Goal: Task Accomplishment & Management: Complete application form

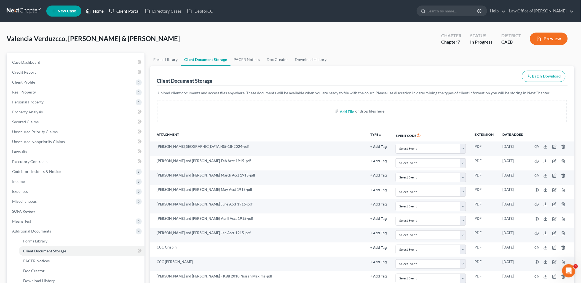
drag, startPoint x: 98, startPoint y: 9, endPoint x: 112, endPoint y: 12, distance: 13.6
click at [98, 9] on link "Home" at bounding box center [94, 11] width 23 height 10
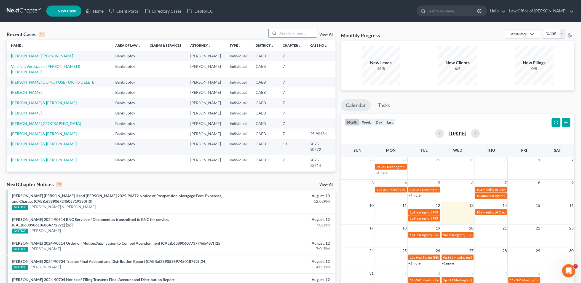
click at [310, 29] on input "search" at bounding box center [298, 33] width 39 height 8
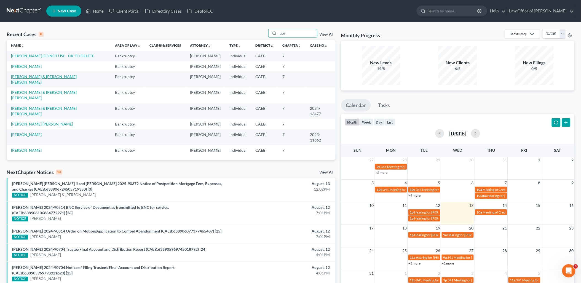
type input "agu"
click at [45, 76] on link "[PERSON_NAME] & [PERSON_NAME] [PERSON_NAME]" at bounding box center [44, 79] width 66 height 10
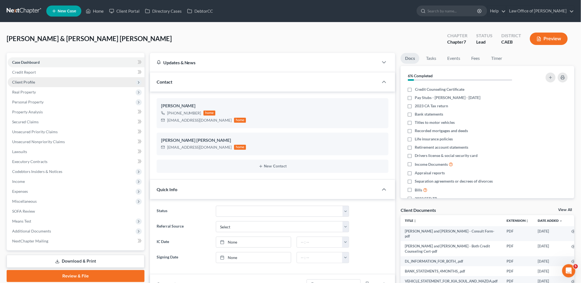
scroll to position [363, 0]
click at [28, 82] on span "Client Profile" at bounding box center [23, 82] width 23 height 5
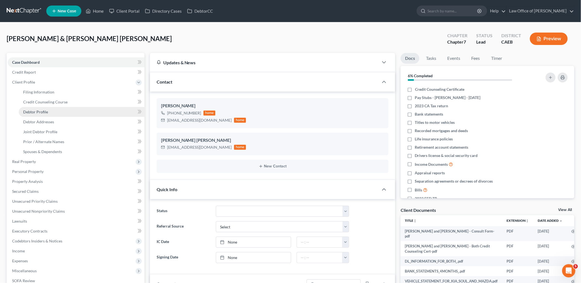
click at [36, 110] on span "Debtor Profile" at bounding box center [35, 112] width 25 height 5
select select "1"
select select "4"
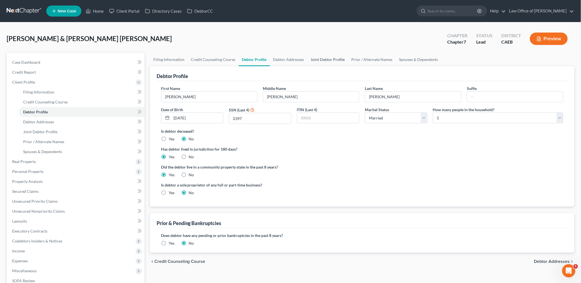
click at [319, 57] on link "Joint Debtor Profile" at bounding box center [328, 59] width 41 height 13
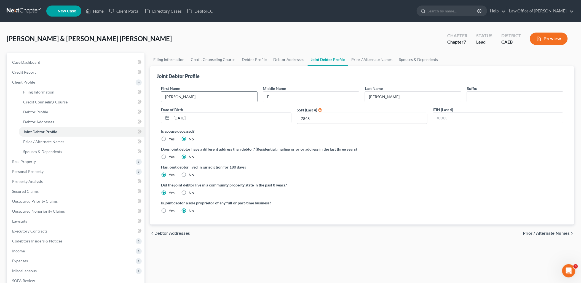
click at [186, 96] on input "Luis" at bounding box center [209, 97] width 96 height 10
type input "Luis DUPLICATE - DELETE"
click at [368, 162] on ng-include "First Name Luis DUPLICATE - DELETE Middle Name E. Last Name Aguilar Morfin Suff…" at bounding box center [362, 152] width 403 height 132
click at [100, 10] on link "Home" at bounding box center [94, 11] width 23 height 10
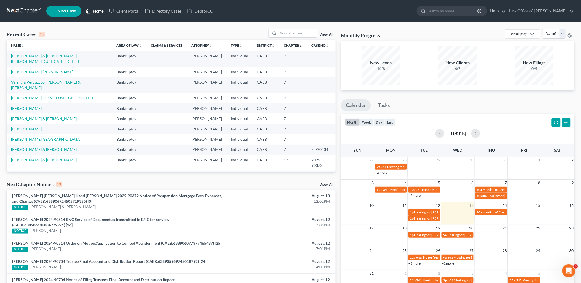
scroll to position [38, 0]
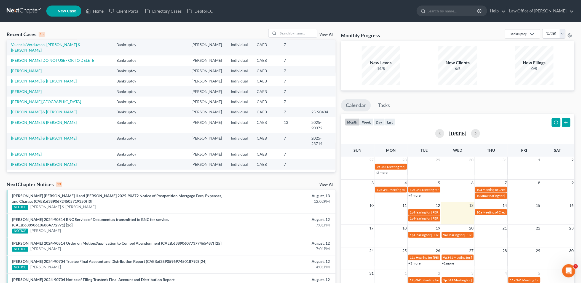
click at [38, 183] on link "[PERSON_NAME] & [PERSON_NAME] [PERSON_NAME]" at bounding box center [44, 188] width 66 height 10
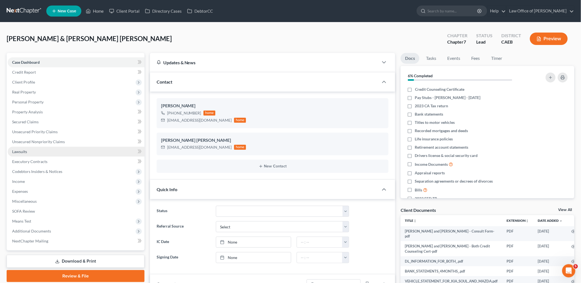
scroll to position [363, 0]
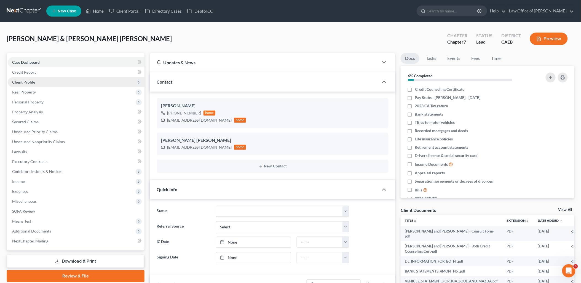
click at [29, 82] on span "Client Profile" at bounding box center [23, 82] width 23 height 5
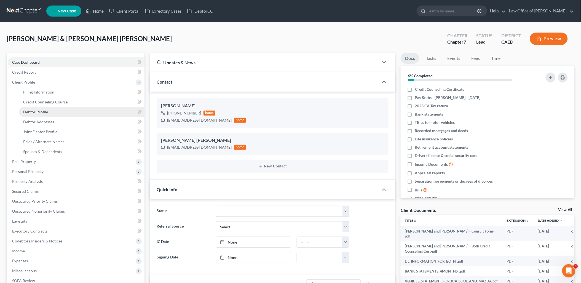
click at [33, 114] on span "Debtor Profile" at bounding box center [35, 112] width 25 height 5
select select "1"
select select "4"
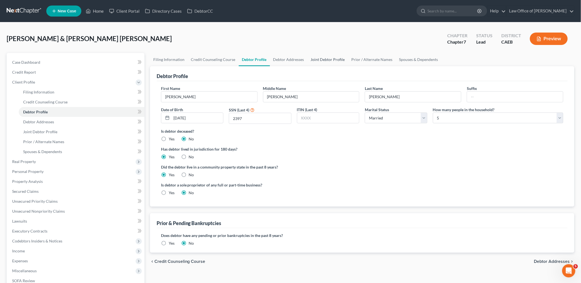
click at [319, 59] on link "Joint Debtor Profile" at bounding box center [328, 59] width 41 height 13
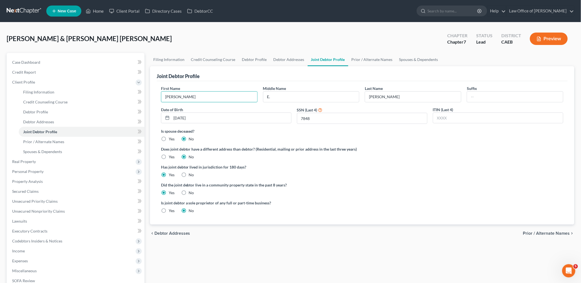
drag, startPoint x: 198, startPoint y: 95, endPoint x: 160, endPoint y: 97, distance: 37.5
click at [160, 97] on div "First Name Luis" at bounding box center [209, 94] width 102 height 17
click at [254, 57] on link "Debtor Profile" at bounding box center [254, 59] width 31 height 13
select select "1"
select select "4"
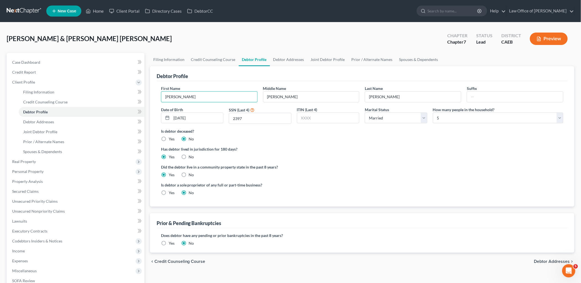
drag, startPoint x: 193, startPoint y: 97, endPoint x: 155, endPoint y: 96, distance: 38.6
click at [155, 96] on div "Debtor Profile First Name Ana Middle Name Cesilia Last Name Aguilar Suffix Date…" at bounding box center [362, 136] width 425 height 140
paste input "Luis"
type input "Luis"
click at [325, 59] on link "Joint Debtor Profile" at bounding box center [328, 59] width 41 height 13
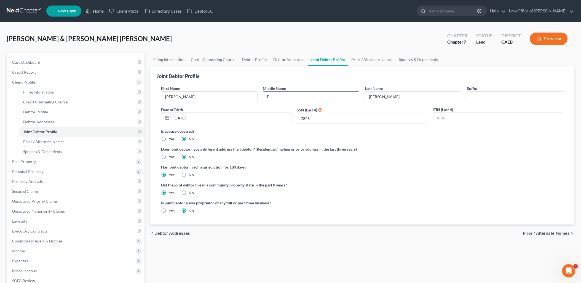
drag, startPoint x: 283, startPoint y: 96, endPoint x: 266, endPoint y: 96, distance: 16.3
click at [262, 95] on div "Middle Name E." at bounding box center [311, 94] width 102 height 17
click at [260, 57] on link "Debtor Profile" at bounding box center [254, 59] width 31 height 13
select select "1"
select select "4"
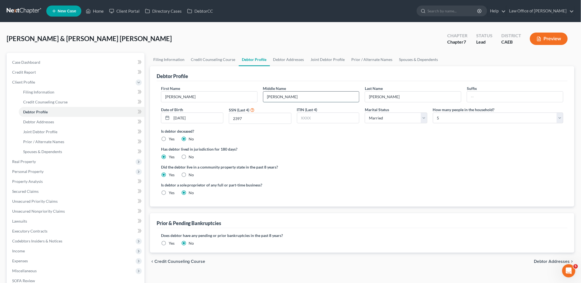
drag, startPoint x: 298, startPoint y: 94, endPoint x: 268, endPoint y: 96, distance: 29.8
click at [268, 96] on input "Cesilia" at bounding box center [311, 97] width 96 height 10
paste input "E."
type input "E."
click at [316, 60] on link "Joint Debtor Profile" at bounding box center [328, 59] width 41 height 13
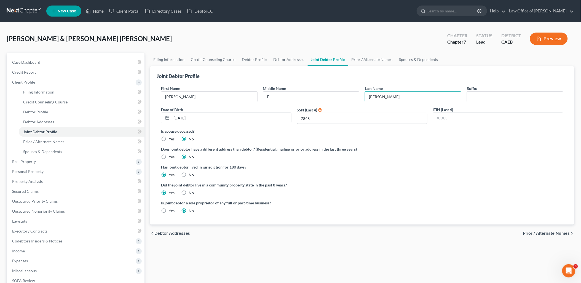
drag, startPoint x: 402, startPoint y: 96, endPoint x: 363, endPoint y: 97, distance: 39.5
click at [363, 97] on div "Last Name Aguilar Morfin" at bounding box center [413, 94] width 102 height 17
click at [260, 61] on link "Debtor Profile" at bounding box center [254, 59] width 31 height 13
select select "1"
select select "4"
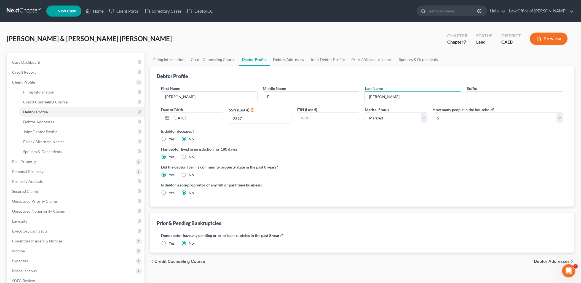
drag, startPoint x: 391, startPoint y: 97, endPoint x: 362, endPoint y: 96, distance: 28.7
click at [362, 96] on div "Last Name Aguilar" at bounding box center [413, 94] width 102 height 17
paste input "Morfin"
type input "Aguilar Morfin"
click at [293, 59] on link "Debtor Addresses" at bounding box center [289, 59] width 38 height 13
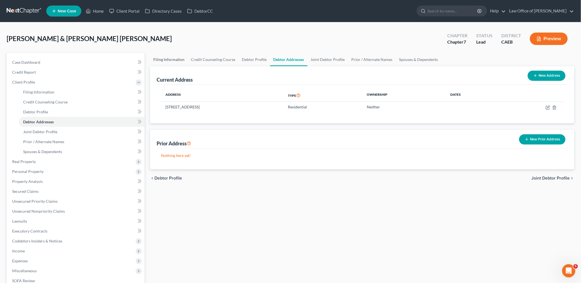
click at [158, 60] on link "Filing Information" at bounding box center [169, 59] width 38 height 13
select select "1"
select select "0"
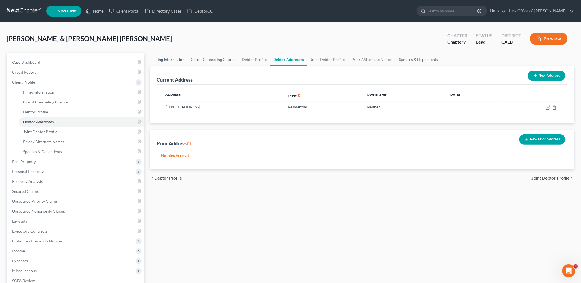
select select "4"
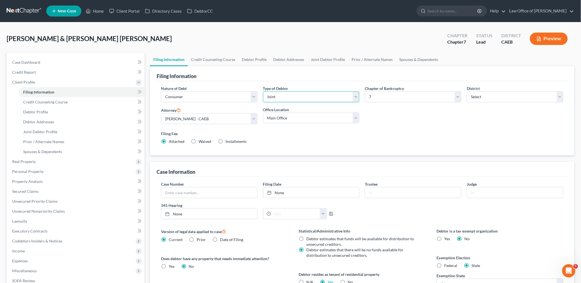
click at [286, 98] on select "Select Individual Joint" at bounding box center [311, 96] width 97 height 11
select select "0"
click at [263, 91] on select "Select Individual Joint" at bounding box center [311, 96] width 97 height 11
click at [212, 57] on link "Credit Counseling Course" at bounding box center [213, 59] width 51 height 13
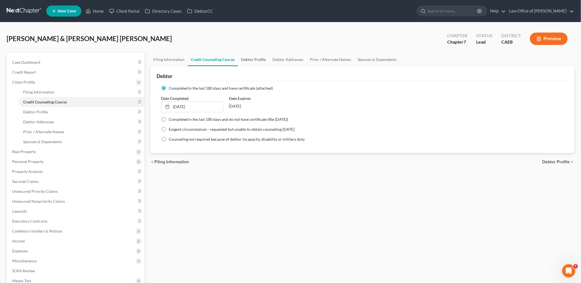
click at [250, 58] on link "Debtor Profile" at bounding box center [253, 59] width 31 height 13
select select "1"
select select "4"
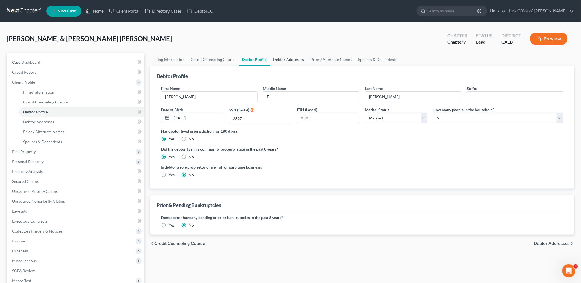
click at [294, 61] on link "Debtor Addresses" at bounding box center [289, 59] width 38 height 13
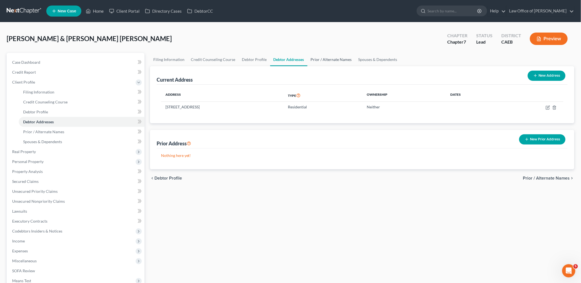
click at [324, 60] on link "Prior / Alternate Names" at bounding box center [332, 59] width 48 height 13
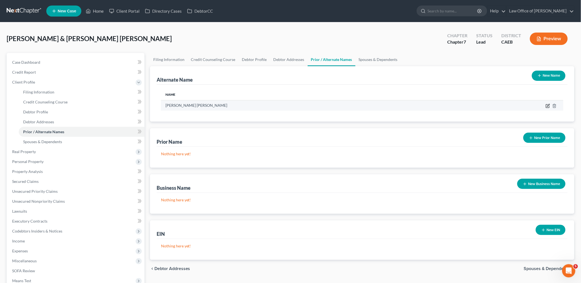
click at [550, 104] on icon at bounding box center [548, 106] width 4 height 4
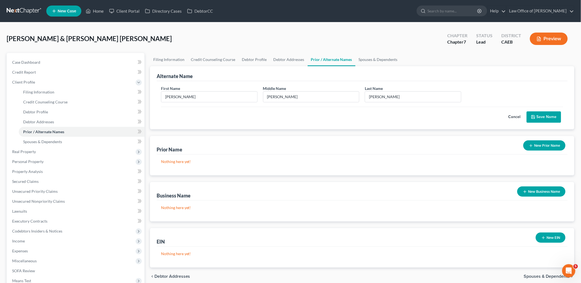
click at [543, 116] on button "Save Name" at bounding box center [544, 117] width 34 height 12
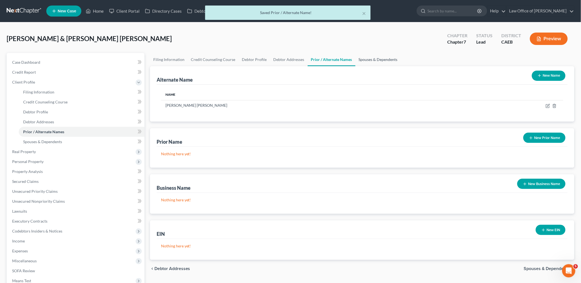
click at [374, 58] on link "Spouses & Dependents" at bounding box center [379, 59] width 46 height 13
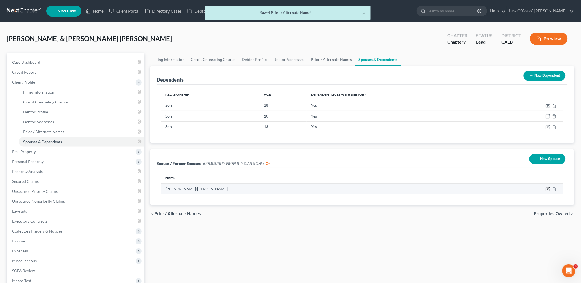
click at [548, 189] on icon "button" at bounding box center [548, 188] width 2 height 2
select select "1"
select select "4"
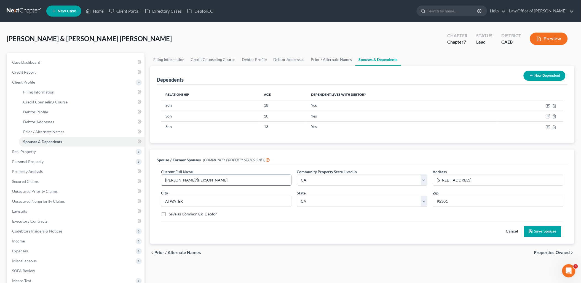
click at [175, 178] on input "LUIS/ANA AGUILAR" at bounding box center [226, 180] width 130 height 10
type input "ANA AGUILAR"
drag, startPoint x: 164, startPoint y: 214, endPoint x: 171, endPoint y: 214, distance: 6.7
click at [169, 214] on label "Save as Common Co-Debtor" at bounding box center [193, 214] width 49 height 6
click at [171, 214] on input "Save as Common Co-Debtor" at bounding box center [173, 213] width 4 height 4
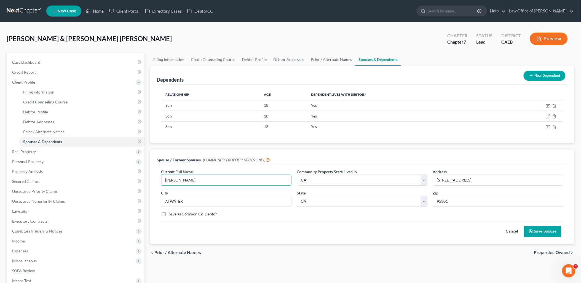
checkbox input "true"
click at [539, 233] on button "Save Spouse" at bounding box center [542, 232] width 37 height 12
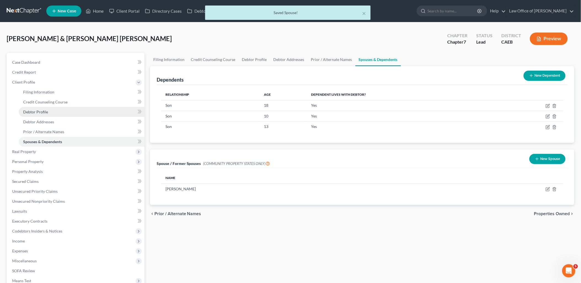
click at [40, 110] on span "Debtor Profile" at bounding box center [35, 112] width 25 height 5
select select "1"
select select "4"
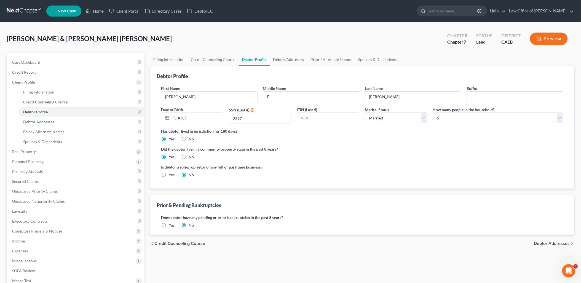
click at [169, 225] on label "Yes" at bounding box center [172, 226] width 6 height 6
click at [171, 225] on input "Yes" at bounding box center [173, 225] width 4 height 4
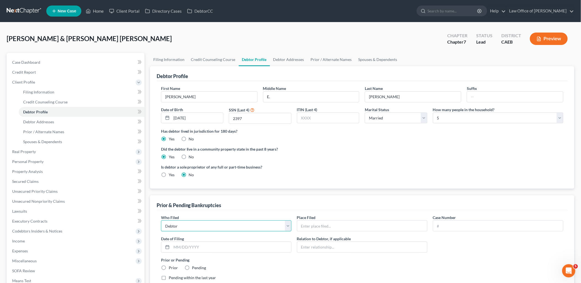
click at [228, 228] on select "Debtor Other" at bounding box center [226, 225] width 130 height 11
click at [161, 220] on select "Debtor Other" at bounding box center [226, 225] width 130 height 11
click at [342, 225] on input "text" at bounding box center [362, 226] width 130 height 10
type input "c"
type input "CAEB"
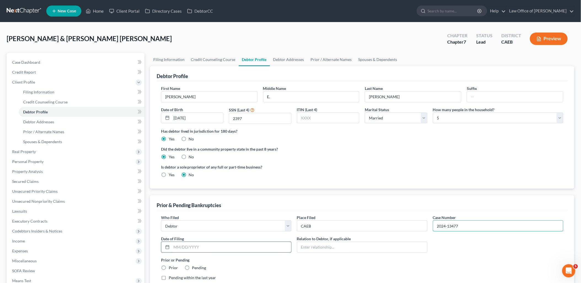
type input "2024-13477"
click at [211, 243] on input "text" at bounding box center [232, 247] width 120 height 10
click at [200, 247] on input "text" at bounding box center [232, 247] width 120 height 10
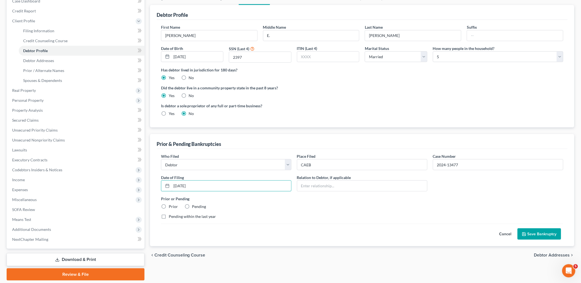
type input "[DATE]"
click at [168, 205] on div "Prior" at bounding box center [169, 207] width 17 height 6
click at [169, 206] on label "Prior" at bounding box center [173, 207] width 9 height 6
click at [171, 206] on input "Prior" at bounding box center [173, 206] width 4 height 4
radio input "true"
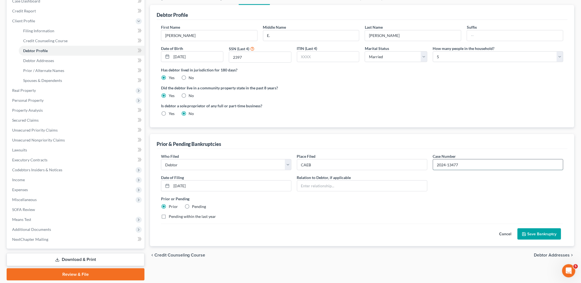
drag, startPoint x: 468, startPoint y: 166, endPoint x: 438, endPoint y: 169, distance: 30.8
click at [431, 166] on div "Case Number 2024-13477" at bounding box center [498, 161] width 136 height 17
click at [543, 231] on button "Save Bankruptcy" at bounding box center [540, 234] width 44 height 12
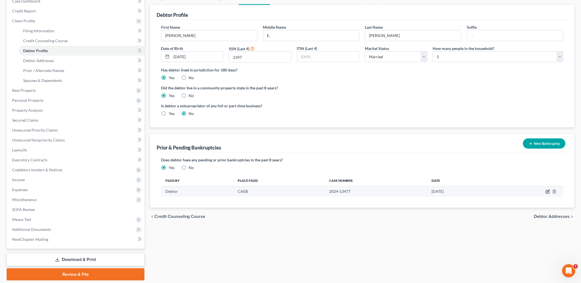
click at [548, 191] on icon "button" at bounding box center [548, 192] width 4 height 4
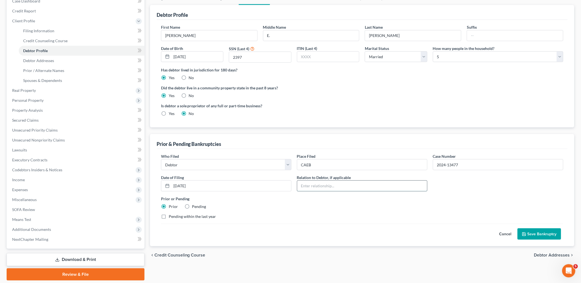
click at [324, 187] on input "text" at bounding box center [362, 186] width 130 height 10
type input "d"
type input "Debtor"
click at [183, 162] on select "Debtor Other" at bounding box center [226, 164] width 130 height 11
click at [161, 159] on select "Debtor Other" at bounding box center [226, 164] width 130 height 11
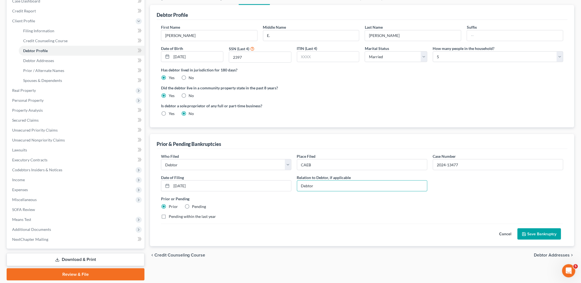
drag, startPoint x: 329, startPoint y: 187, endPoint x: 293, endPoint y: 187, distance: 35.6
click at [294, 187] on div "Who Filed * Debtor Other Place Filed * CAEB Case Number 2024-13477 Date of Fili…" at bounding box center [362, 188] width 408 height 70
click at [534, 232] on button "Save Bankruptcy" at bounding box center [540, 234] width 44 height 12
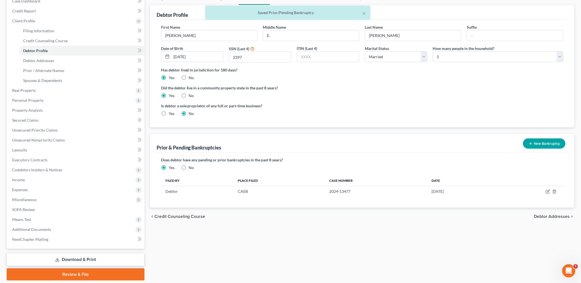
scroll to position [0, 0]
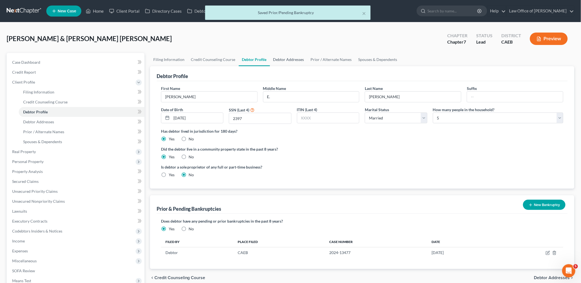
click at [286, 60] on link "Debtor Addresses" at bounding box center [289, 59] width 38 height 13
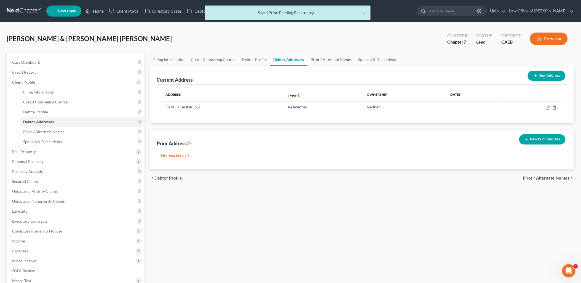
click at [327, 61] on link "Prior / Alternate Names" at bounding box center [332, 59] width 48 height 13
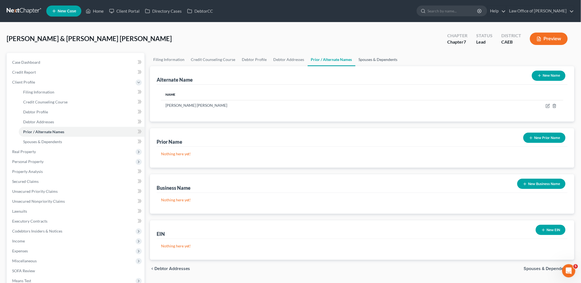
click at [370, 58] on link "Spouses & Dependents" at bounding box center [379, 59] width 46 height 13
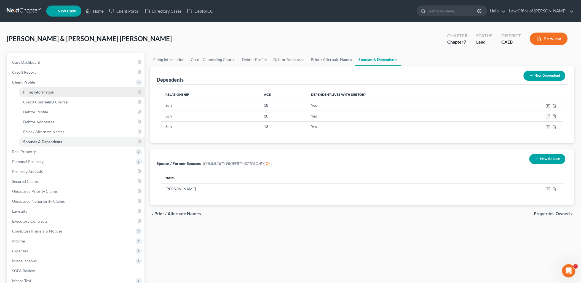
click at [35, 90] on span "Filing Information" at bounding box center [38, 92] width 31 height 5
select select "1"
select select "0"
select select "8"
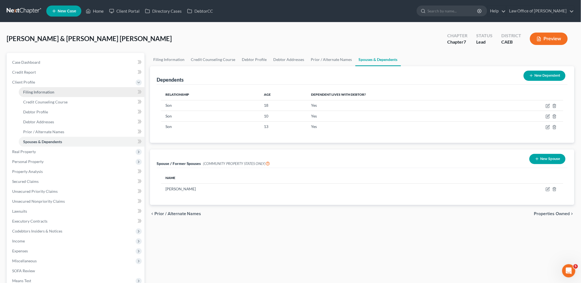
select select "0"
select select "4"
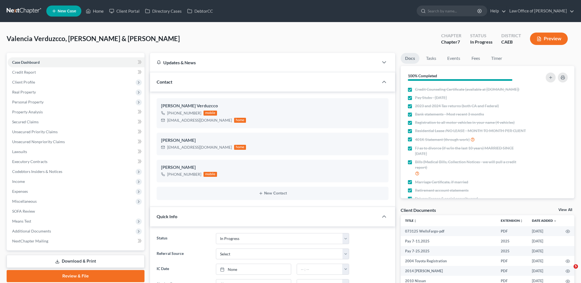
select select "9"
click at [103, 13] on link "Home" at bounding box center [94, 11] width 23 height 10
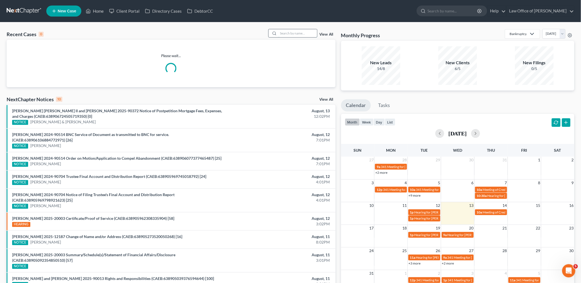
drag, startPoint x: 296, startPoint y: 33, endPoint x: 299, endPoint y: 32, distance: 3.8
click at [296, 33] on input "search" at bounding box center [298, 33] width 39 height 8
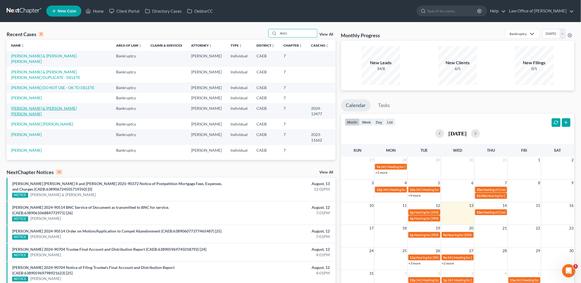
type input "AGU"
click at [40, 106] on link "[PERSON_NAME] & [PERSON_NAME] [PERSON_NAME]" at bounding box center [44, 111] width 66 height 10
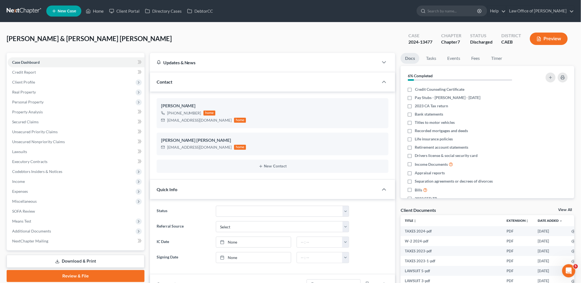
scroll to position [363, 0]
click at [28, 82] on span "Client Profile" at bounding box center [23, 82] width 23 height 5
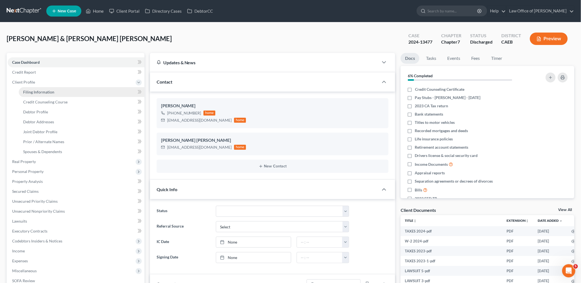
click at [38, 95] on link "Filing Information" at bounding box center [82, 92] width 126 height 10
select select "1"
select select "0"
select select "4"
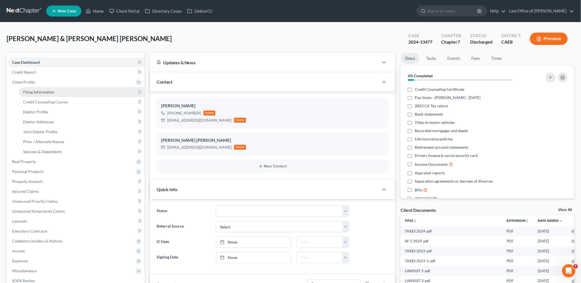
select select "0"
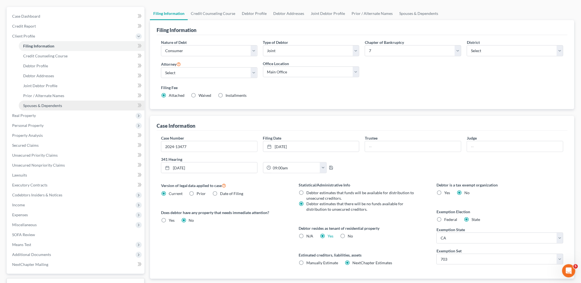
scroll to position [61, 0]
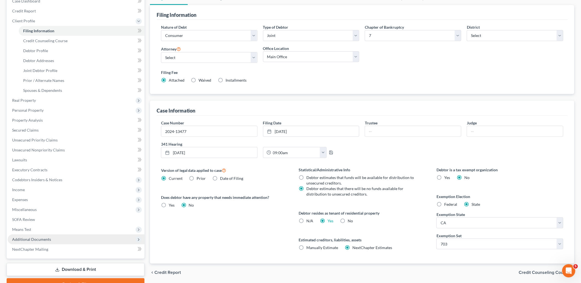
click at [31, 237] on span "Additional Documents" at bounding box center [31, 239] width 39 height 5
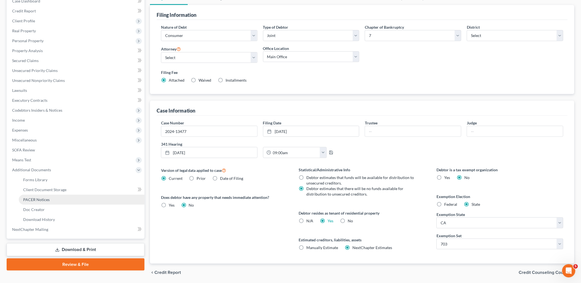
click at [31, 200] on span "PACER Notices" at bounding box center [36, 199] width 26 height 5
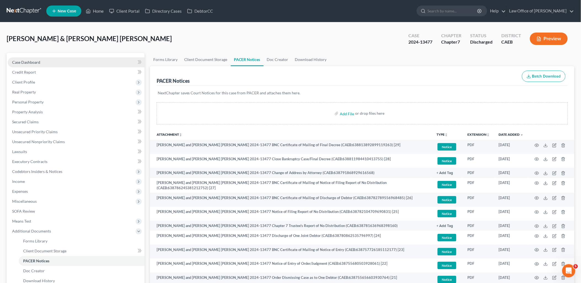
click at [29, 62] on span "Case Dashboard" at bounding box center [26, 62] width 28 height 5
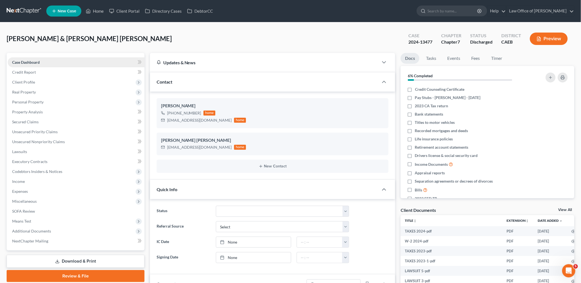
scroll to position [363, 0]
click at [564, 210] on link "View All" at bounding box center [566, 210] width 14 height 4
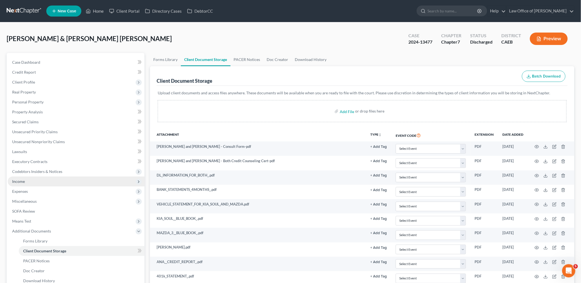
click at [23, 182] on span "Income" at bounding box center [18, 181] width 13 height 5
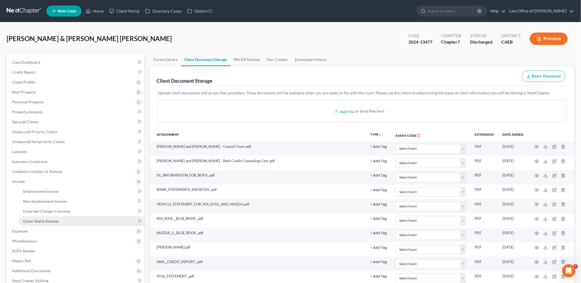
click at [33, 219] on span "Gross Yearly Income" at bounding box center [40, 221] width 35 height 5
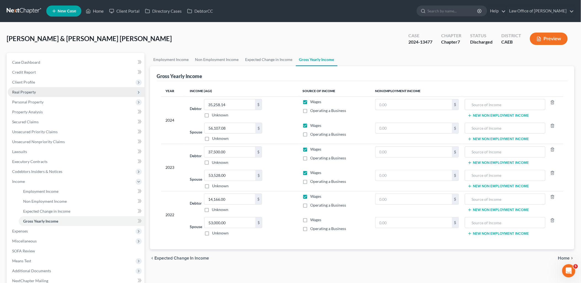
click at [27, 90] on span "Real Property" at bounding box center [24, 92] width 24 height 5
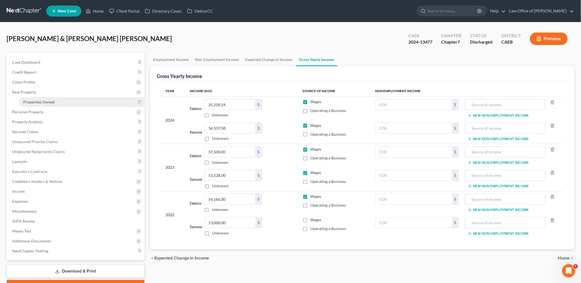
click at [31, 104] on link "Properties Owned" at bounding box center [82, 102] width 126 height 10
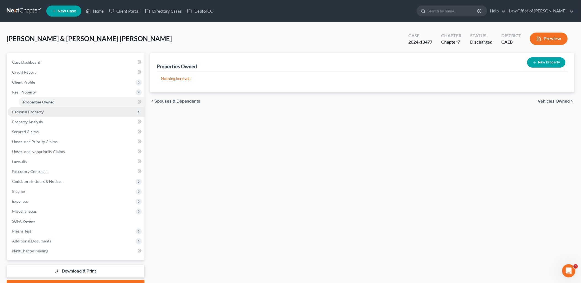
click at [29, 112] on span "Personal Property" at bounding box center [27, 112] width 31 height 5
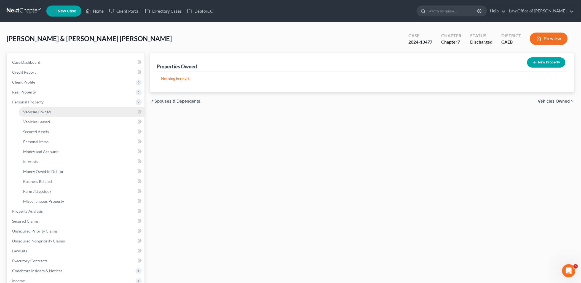
click at [29, 112] on span "Vehicles Owned" at bounding box center [37, 112] width 28 height 5
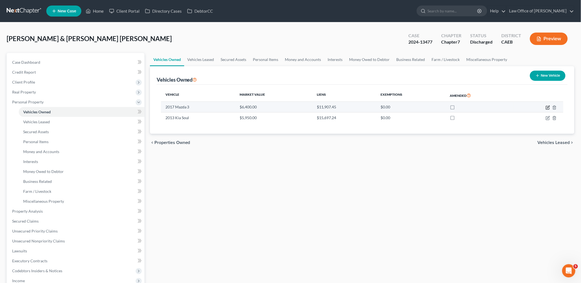
click at [548, 108] on icon "button" at bounding box center [548, 107] width 4 height 4
select select "0"
select select "9"
select select "0"
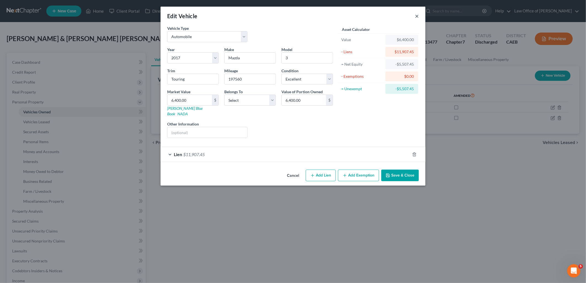
click at [418, 17] on button "×" at bounding box center [417, 16] width 4 height 7
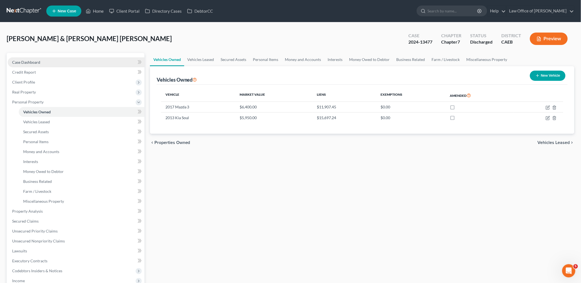
drag, startPoint x: 27, startPoint y: 64, endPoint x: 10, endPoint y: 64, distance: 16.6
click at [27, 64] on span "Case Dashboard" at bounding box center [26, 62] width 28 height 5
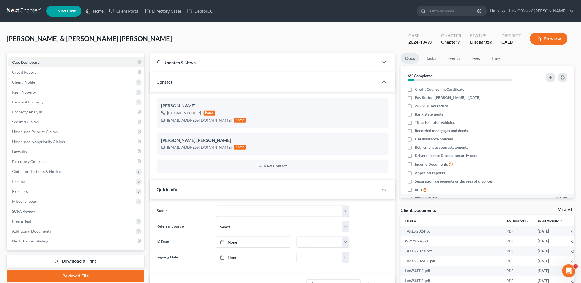
scroll to position [363, 0]
click at [569, 210] on link "View All" at bounding box center [566, 210] width 14 height 4
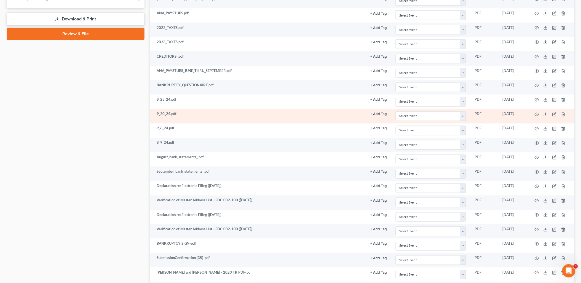
scroll to position [306, 0]
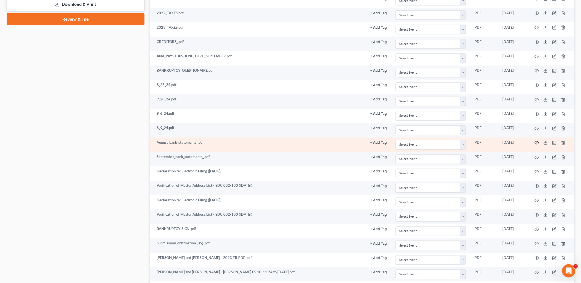
click at [536, 143] on icon "button" at bounding box center [537, 143] width 4 height 3
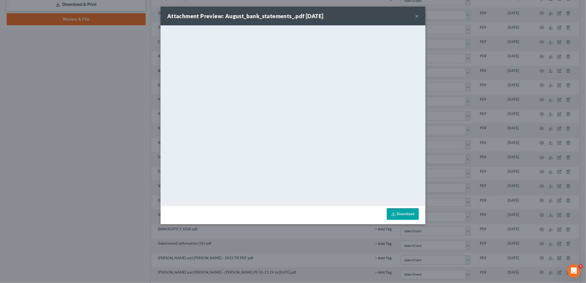
drag, startPoint x: 416, startPoint y: 17, endPoint x: 407, endPoint y: 25, distance: 12.1
click at [416, 17] on button "×" at bounding box center [417, 16] width 4 height 7
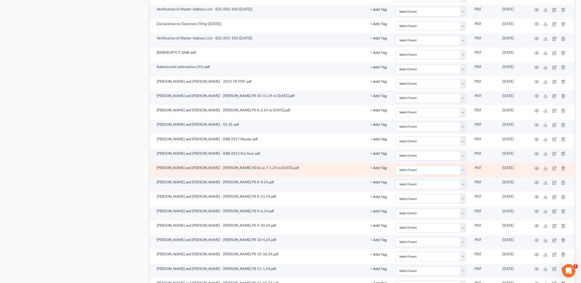
scroll to position [490, 0]
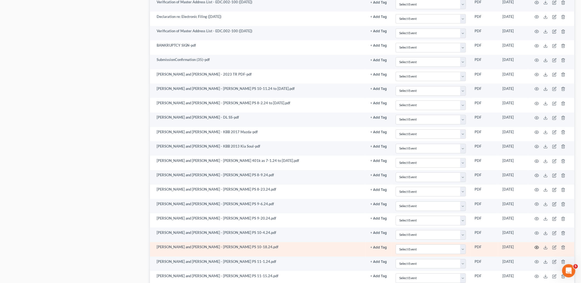
click at [536, 249] on icon "button" at bounding box center [537, 247] width 4 height 4
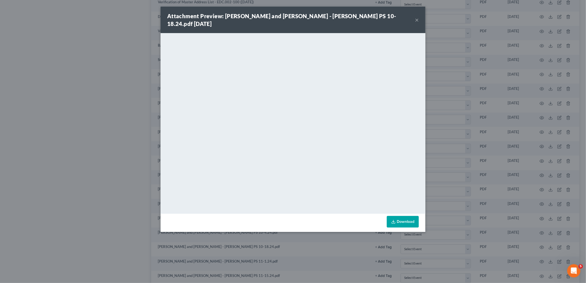
drag, startPoint x: 416, startPoint y: 15, endPoint x: 415, endPoint y: 24, distance: 8.9
click at [417, 17] on button "×" at bounding box center [417, 20] width 4 height 7
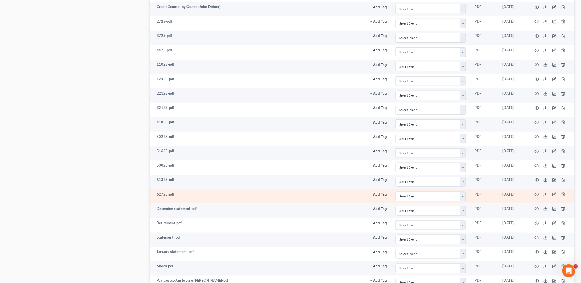
scroll to position [799, 0]
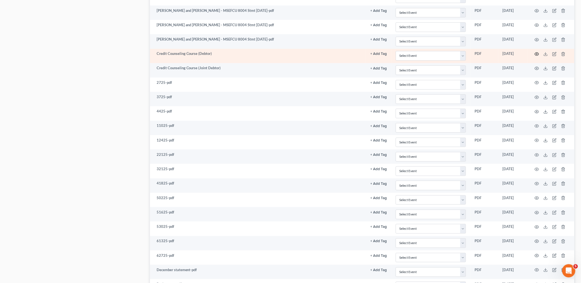
click at [537, 55] on icon "button" at bounding box center [537, 54] width 4 height 4
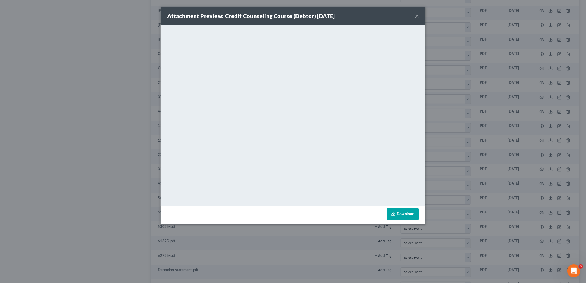
click at [417, 17] on button "×" at bounding box center [417, 16] width 4 height 7
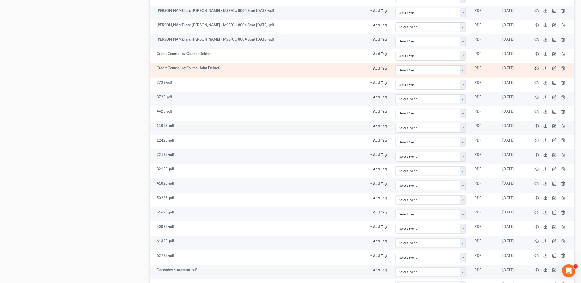
click at [538, 70] on icon "button" at bounding box center [537, 68] width 4 height 4
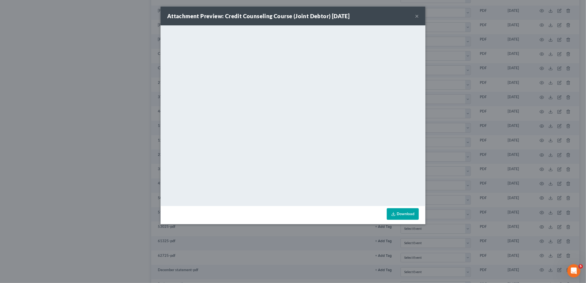
click at [417, 16] on button "×" at bounding box center [417, 16] width 4 height 7
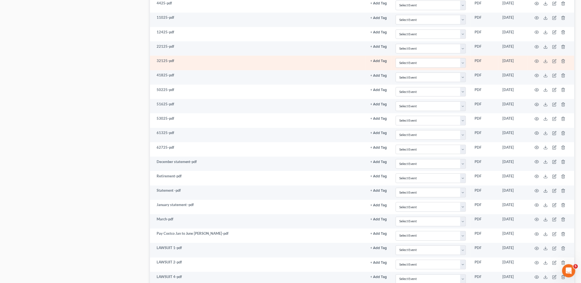
scroll to position [922, 0]
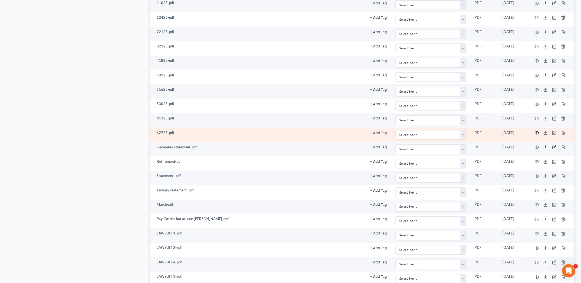
click at [538, 134] on circle "button" at bounding box center [537, 132] width 1 height 1
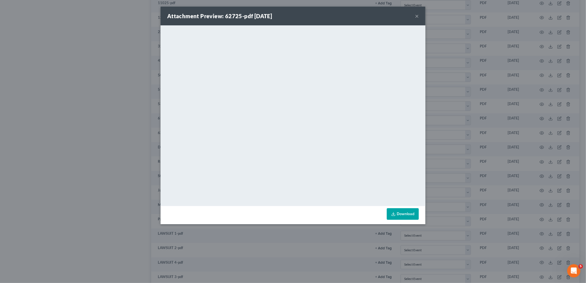
click at [418, 17] on button "×" at bounding box center [417, 16] width 4 height 7
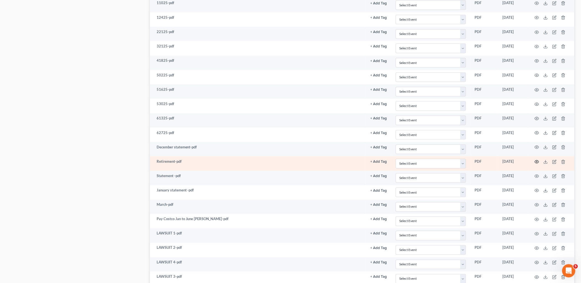
click at [538, 164] on icon "button" at bounding box center [537, 162] width 4 height 4
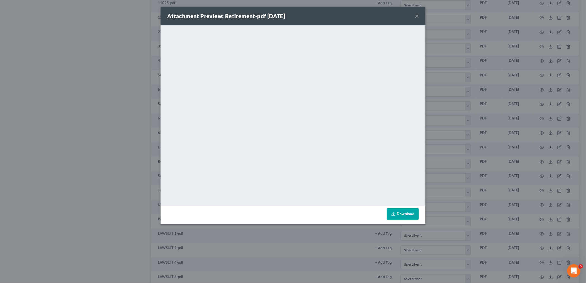
click at [417, 16] on button "×" at bounding box center [417, 16] width 4 height 7
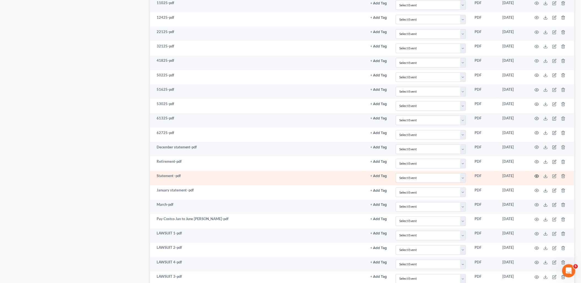
click at [537, 178] on icon "button" at bounding box center [537, 176] width 4 height 4
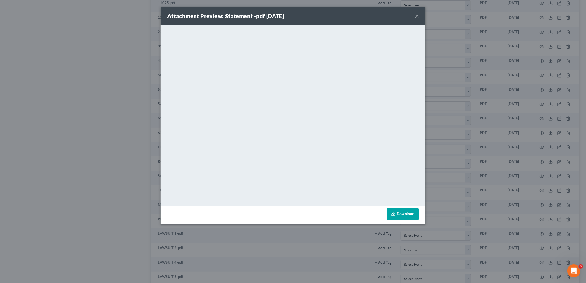
click at [417, 15] on button "×" at bounding box center [417, 16] width 4 height 7
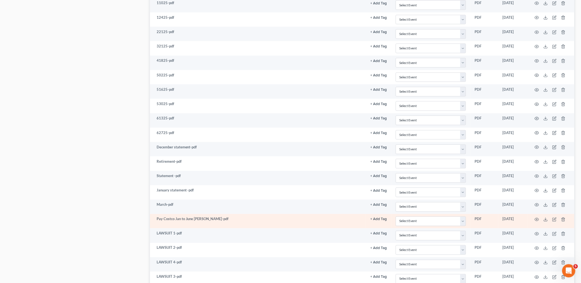
scroll to position [983, 0]
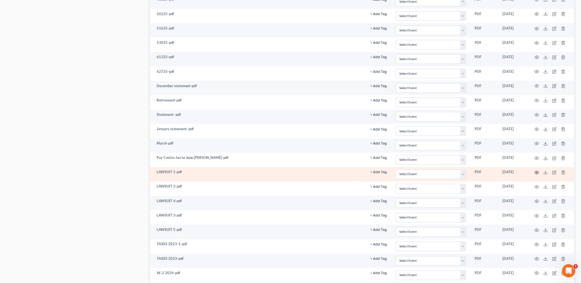
click at [537, 175] on icon "button" at bounding box center [537, 172] width 4 height 4
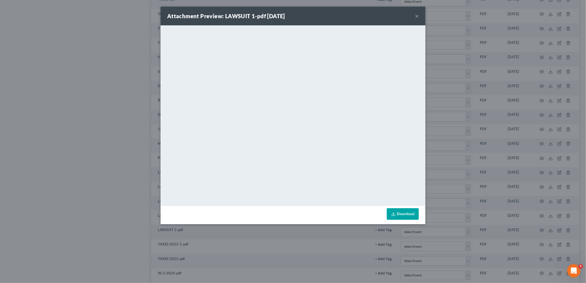
click at [417, 17] on button "×" at bounding box center [417, 16] width 4 height 7
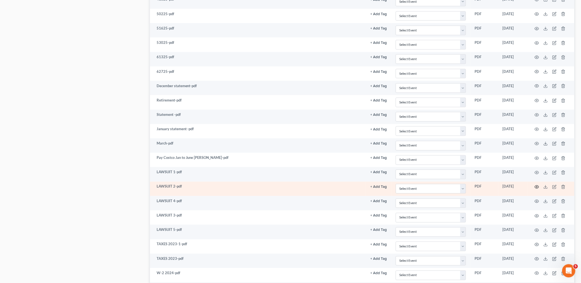
click at [539, 189] on icon "button" at bounding box center [537, 187] width 4 height 4
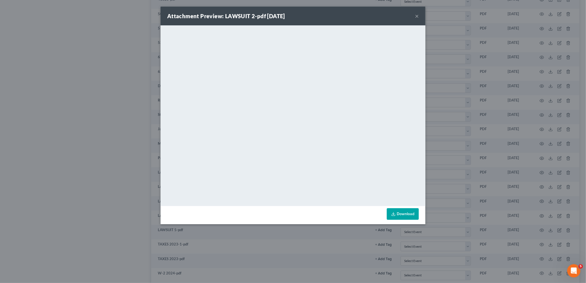
click at [417, 16] on button "×" at bounding box center [417, 16] width 4 height 7
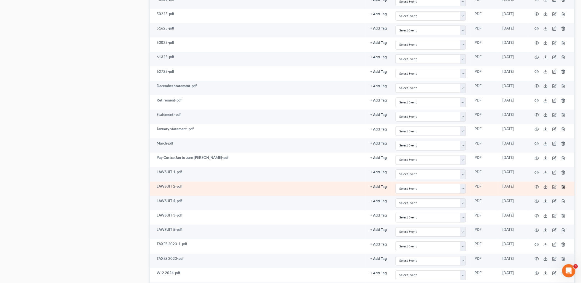
click at [562, 189] on icon "button" at bounding box center [563, 187] width 4 height 4
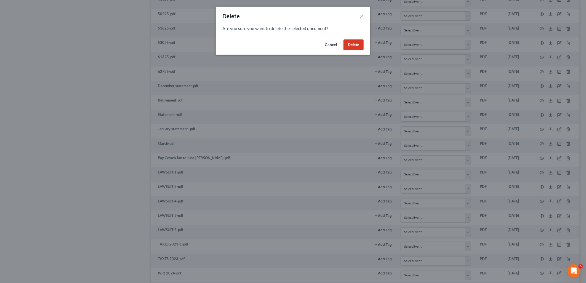
click at [358, 44] on button "Delete" at bounding box center [353, 44] width 20 height 11
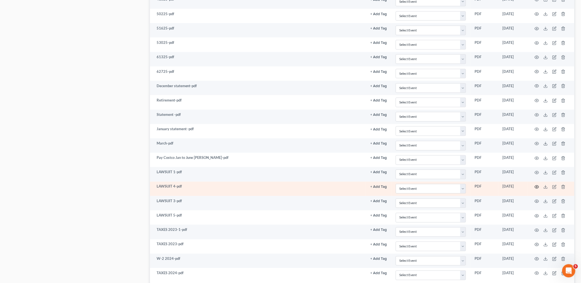
click at [538, 189] on icon "button" at bounding box center [537, 187] width 4 height 4
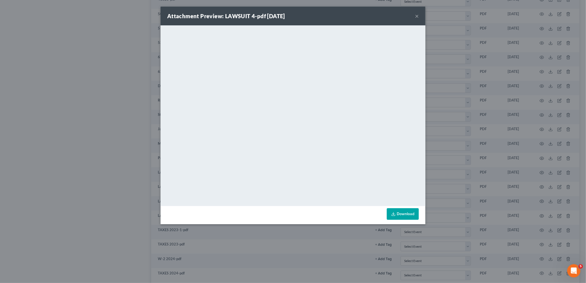
click at [419, 17] on div "Attachment Preview: LAWSUIT 4-pdf [DATE] ×" at bounding box center [293, 16] width 265 height 19
click at [418, 17] on button "×" at bounding box center [417, 16] width 4 height 7
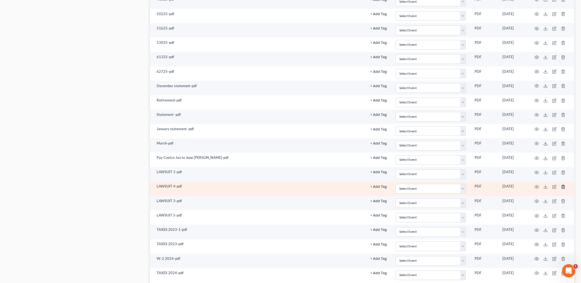
click at [562, 189] on icon "button" at bounding box center [563, 187] width 4 height 4
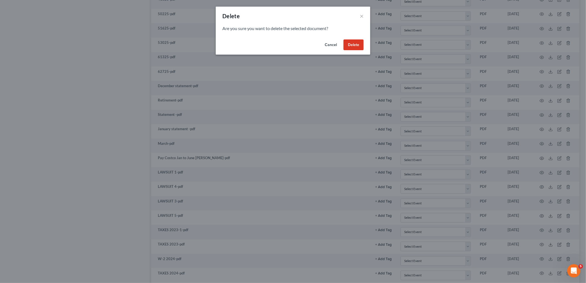
click at [359, 46] on button "Delete" at bounding box center [353, 44] width 20 height 11
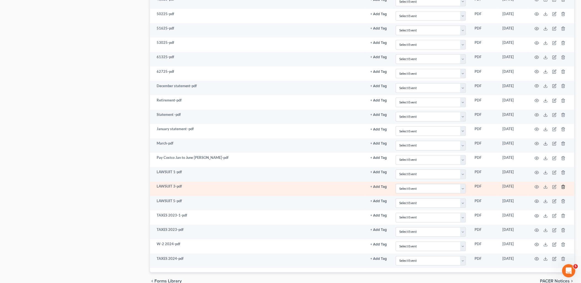
click at [562, 189] on icon "button" at bounding box center [563, 187] width 2 height 4
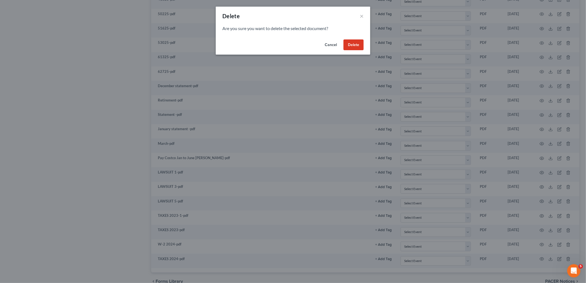
click at [359, 45] on button "Delete" at bounding box center [353, 44] width 20 height 11
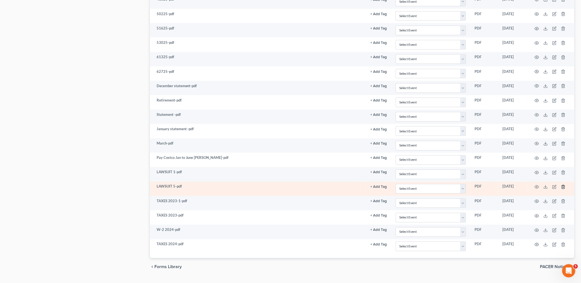
click at [564, 188] on line "button" at bounding box center [564, 187] width 0 height 1
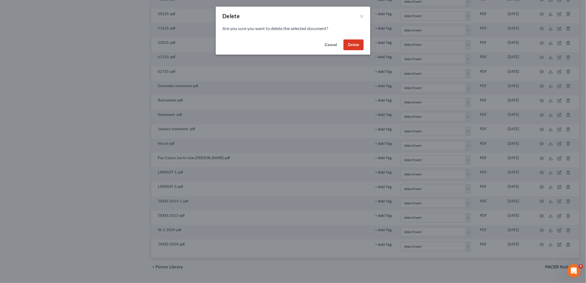
click at [358, 48] on button "Delete" at bounding box center [353, 44] width 20 height 11
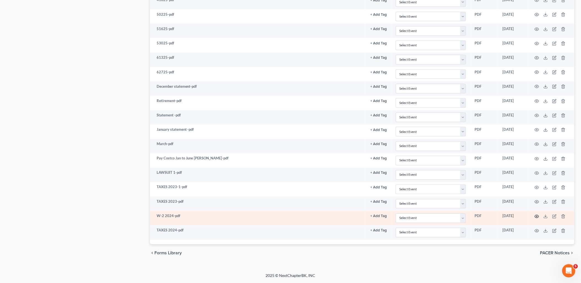
click at [537, 218] on icon "button" at bounding box center [537, 216] width 4 height 3
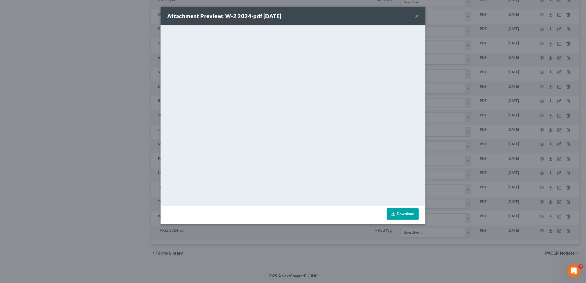
drag, startPoint x: 417, startPoint y: 15, endPoint x: 404, endPoint y: 26, distance: 17.0
click at [417, 15] on button "×" at bounding box center [417, 16] width 4 height 7
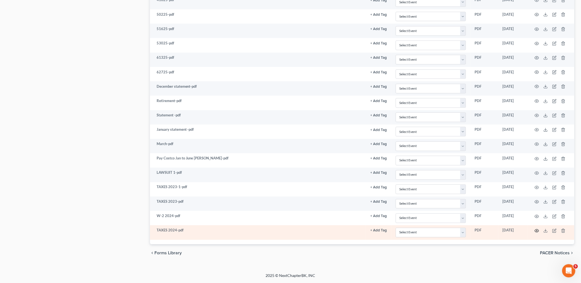
click at [538, 232] on icon "button" at bounding box center [537, 230] width 4 height 3
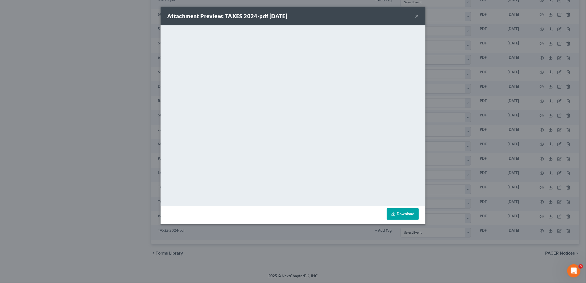
click at [417, 17] on button "×" at bounding box center [417, 16] width 4 height 7
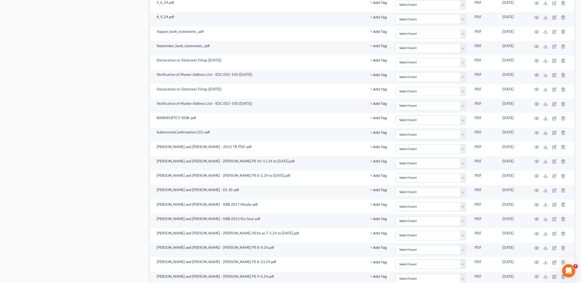
scroll to position [431, 0]
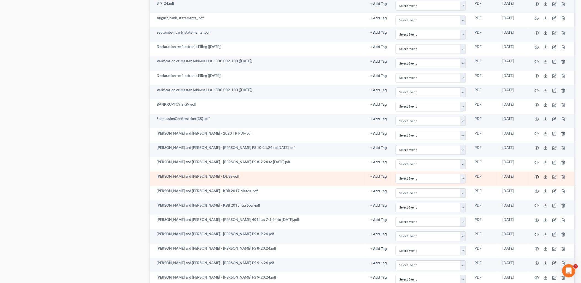
click at [537, 178] on icon "button" at bounding box center [537, 177] width 4 height 4
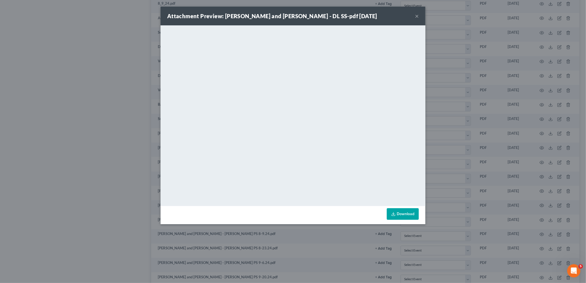
click at [418, 17] on button "×" at bounding box center [417, 16] width 4 height 7
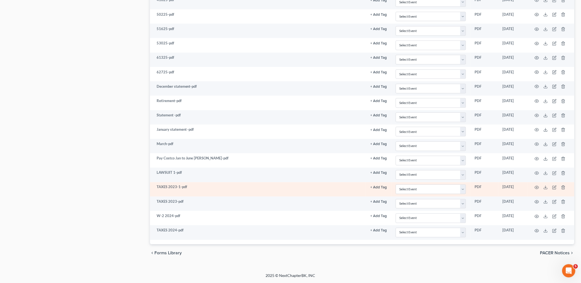
scroll to position [986, 0]
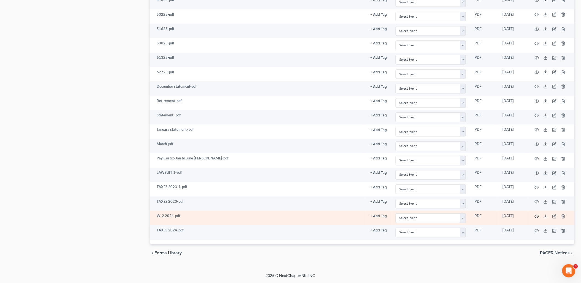
click at [536, 215] on icon "button" at bounding box center [537, 216] width 4 height 3
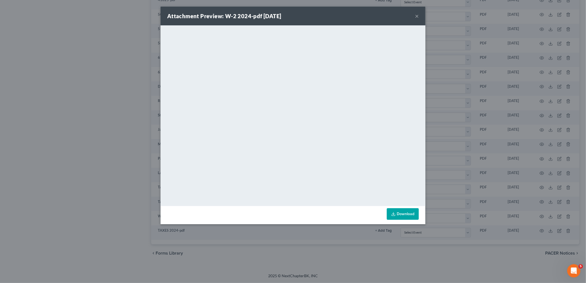
click at [417, 18] on button "×" at bounding box center [417, 16] width 4 height 7
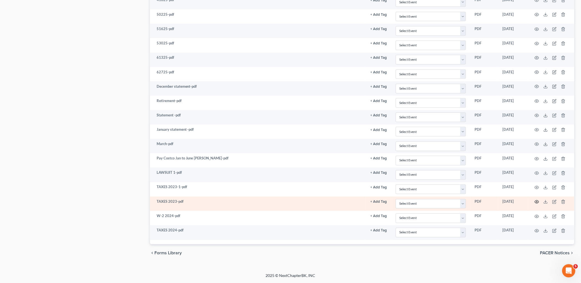
click at [539, 202] on icon "button" at bounding box center [537, 202] width 4 height 4
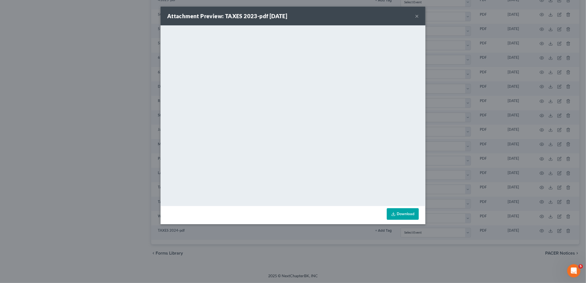
drag, startPoint x: 418, startPoint y: 17, endPoint x: 416, endPoint y: 26, distance: 9.4
click at [418, 17] on button "×" at bounding box center [417, 16] width 4 height 7
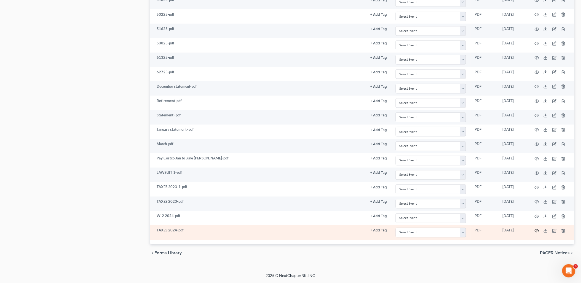
click at [539, 232] on icon "button" at bounding box center [537, 231] width 4 height 4
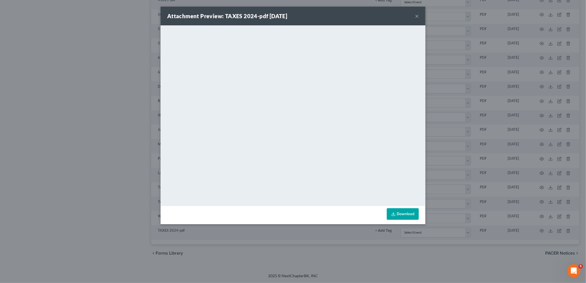
click at [417, 17] on button "×" at bounding box center [417, 16] width 4 height 7
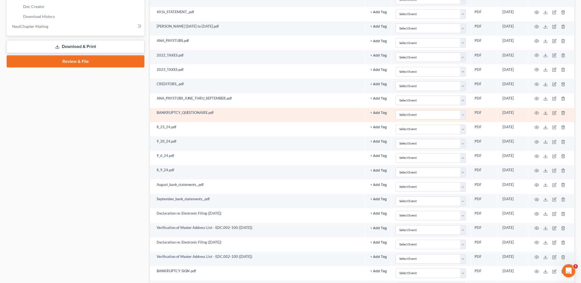
scroll to position [250, 0]
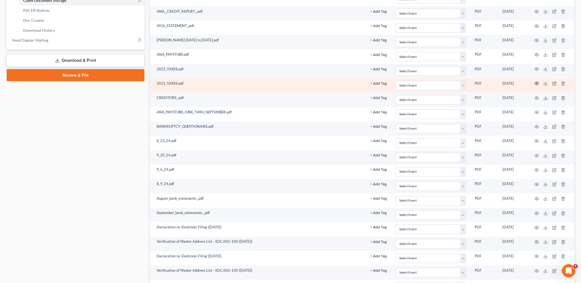
click at [537, 84] on icon "button" at bounding box center [537, 83] width 4 height 4
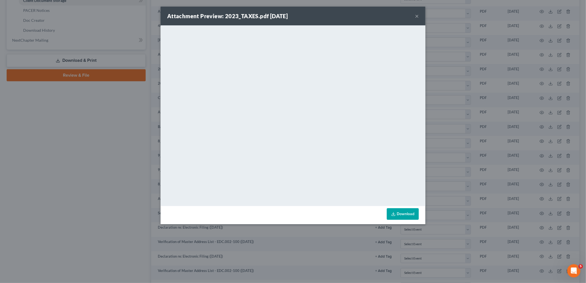
drag, startPoint x: 417, startPoint y: 19, endPoint x: 409, endPoint y: 26, distance: 10.8
click at [417, 18] on button "×" at bounding box center [417, 16] width 4 height 7
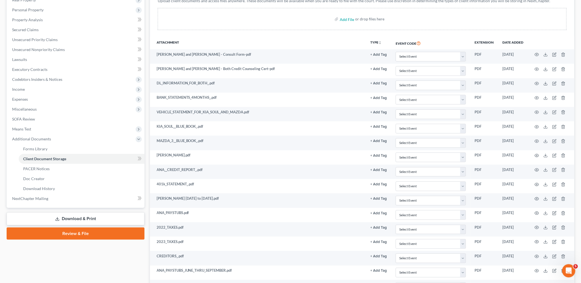
scroll to position [0, 0]
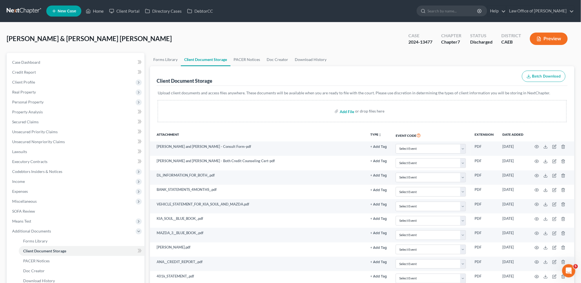
click at [348, 111] on input "file" at bounding box center [346, 111] width 13 height 10
type input "C:\fakepath\2023 1040 and [GEOGRAPHIC_DATA]pdf"
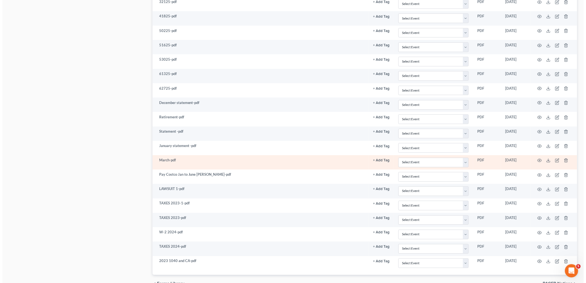
scroll to position [981, 0]
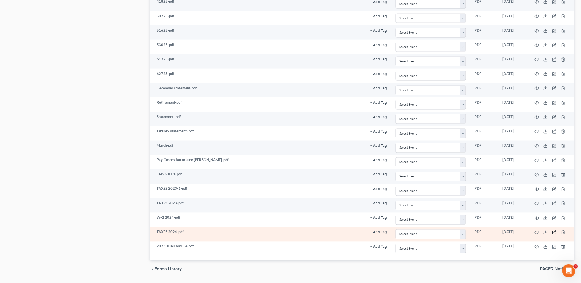
click at [555, 235] on icon "button" at bounding box center [555, 232] width 4 height 4
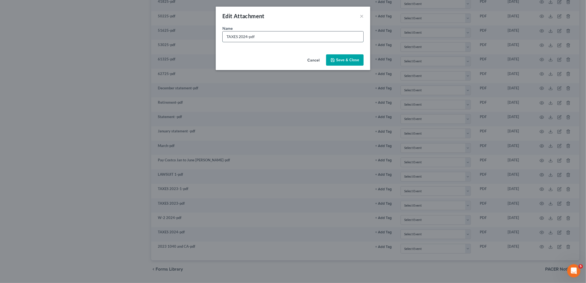
drag, startPoint x: 225, startPoint y: 36, endPoint x: 308, endPoint y: 38, distance: 82.5
click at [306, 38] on input "TAXES 2024-pdf" at bounding box center [293, 36] width 141 height 10
type input "2024 1040"
click at [354, 60] on span "Save & Close" at bounding box center [347, 60] width 23 height 5
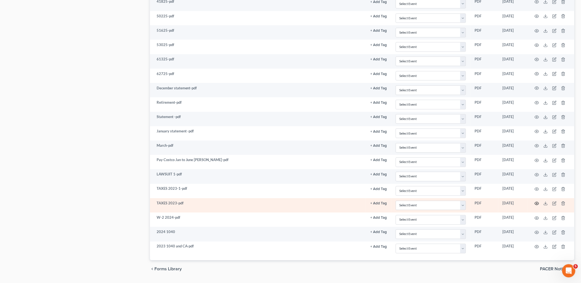
click at [538, 206] on icon "button" at bounding box center [537, 203] width 4 height 4
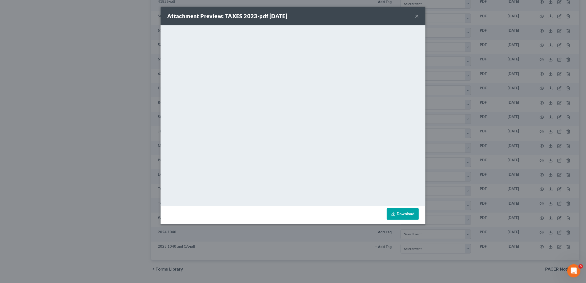
click at [417, 15] on button "×" at bounding box center [417, 16] width 4 height 7
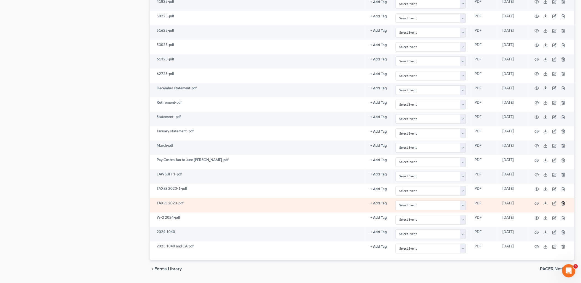
click at [565, 206] on icon "button" at bounding box center [563, 204] width 2 height 4
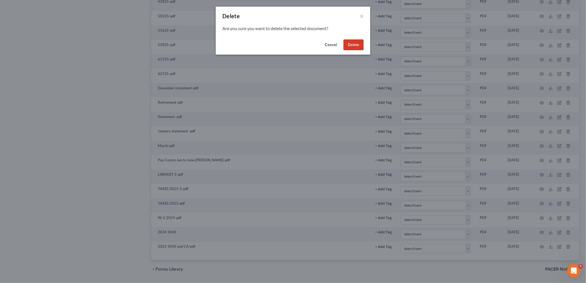
click at [352, 47] on button "Delete" at bounding box center [353, 44] width 20 height 11
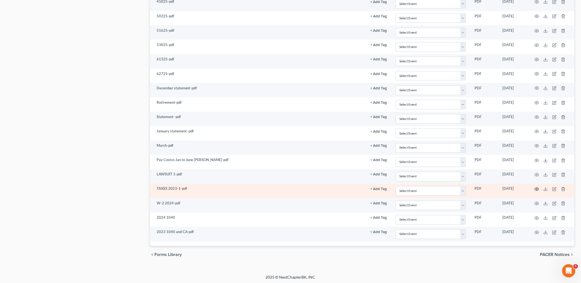
click at [538, 191] on icon "button" at bounding box center [537, 189] width 4 height 4
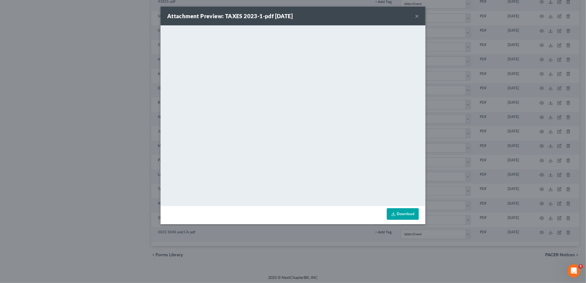
drag, startPoint x: 416, startPoint y: 17, endPoint x: 412, endPoint y: 21, distance: 5.1
click at [416, 17] on button "×" at bounding box center [417, 16] width 4 height 7
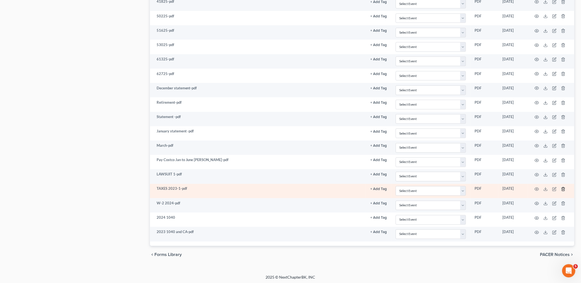
click at [564, 190] on line "button" at bounding box center [564, 189] width 0 height 1
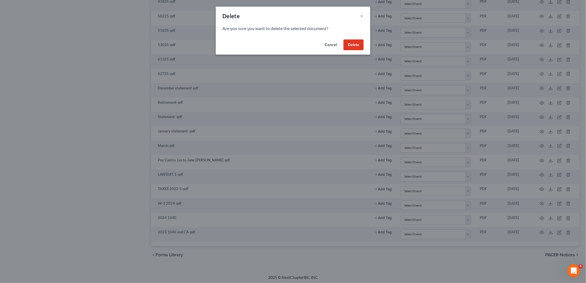
click at [348, 45] on button "Delete" at bounding box center [353, 44] width 20 height 11
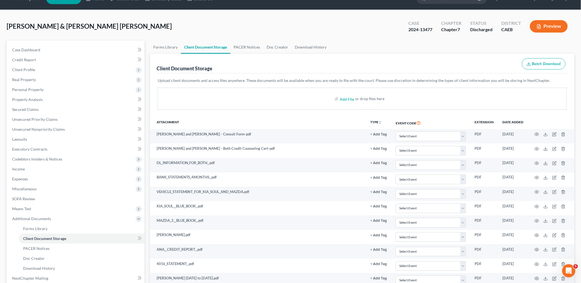
scroll to position [0, 0]
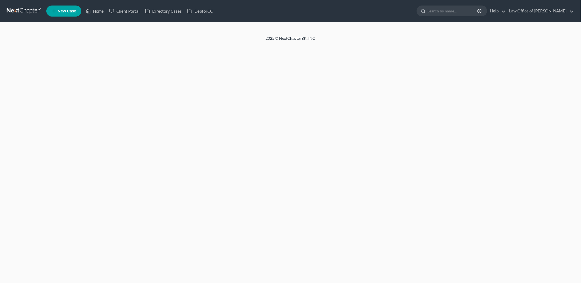
select select "1"
select select "0"
select select "8"
select select "0"
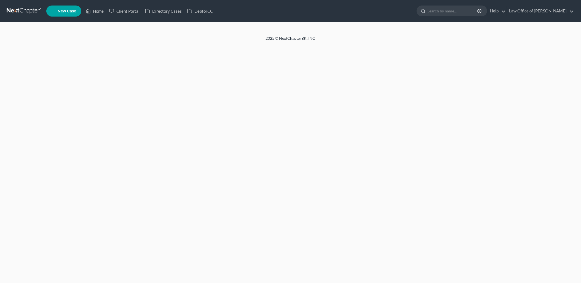
select select "4"
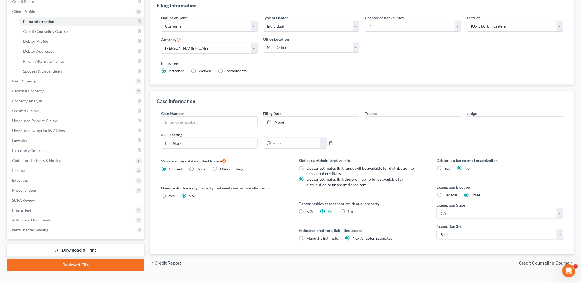
scroll to position [80, 0]
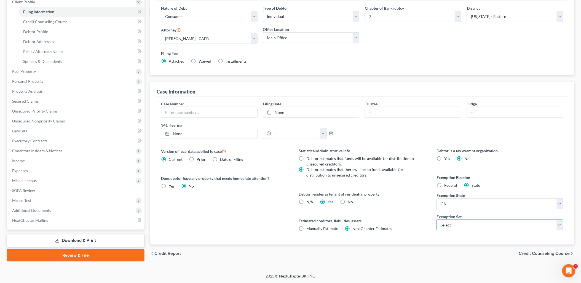
click at [456, 227] on select "Select 703 704" at bounding box center [500, 225] width 127 height 11
select select "0"
click at [437, 220] on select "Select 703 704" at bounding box center [500, 225] width 127 height 11
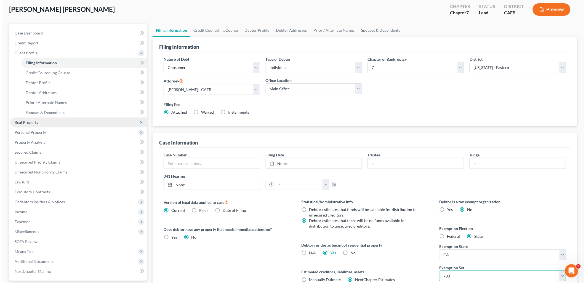
scroll to position [0, 0]
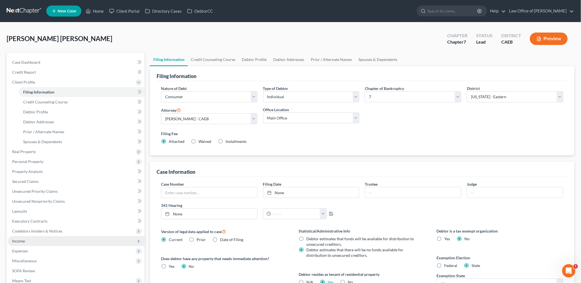
click at [21, 242] on span "Income" at bounding box center [18, 241] width 13 height 5
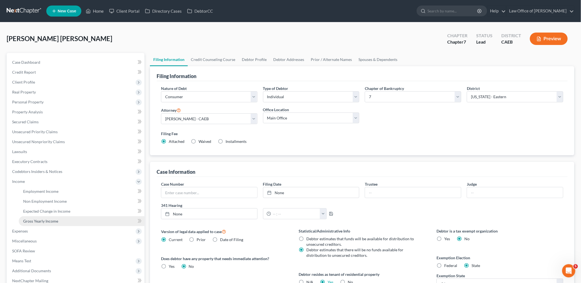
click at [42, 224] on link "Gross Yearly Income" at bounding box center [82, 221] width 126 height 10
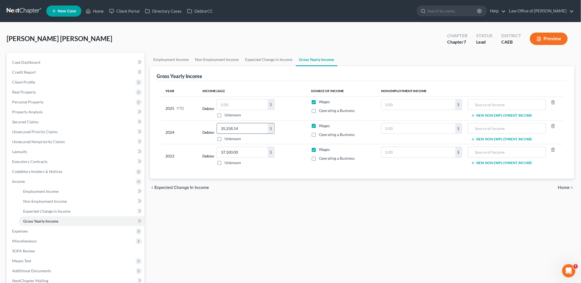
click at [242, 126] on input "35,258.14" at bounding box center [242, 128] width 51 height 10
type input "56,107"
click at [245, 152] on input "37,500.00" at bounding box center [242, 152] width 51 height 10
type input "53,528"
click at [555, 102] on icon "button" at bounding box center [553, 102] width 2 height 4
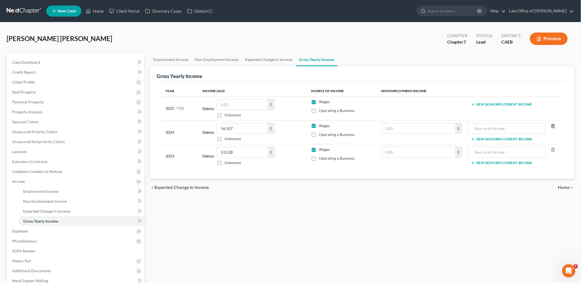
click at [553, 127] on icon "button" at bounding box center [553, 126] width 4 height 4
click at [555, 150] on icon "button" at bounding box center [553, 150] width 2 height 4
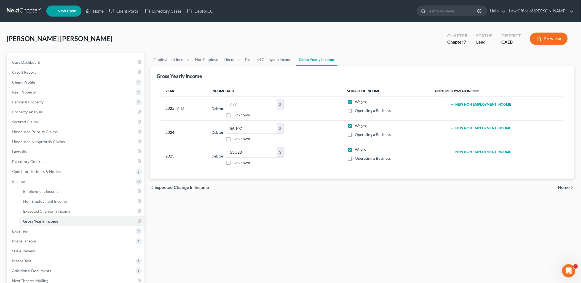
click at [403, 190] on div "chevron_left Expected Change in Income Home chevron_right" at bounding box center [362, 188] width 425 height 18
click at [239, 104] on input "text" at bounding box center [251, 104] width 51 height 10
click at [18, 104] on span "Personal Property" at bounding box center [76, 102] width 137 height 10
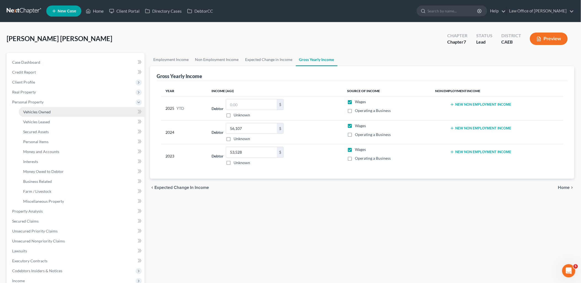
click at [23, 113] on span "Vehicles Owned" at bounding box center [37, 112] width 28 height 5
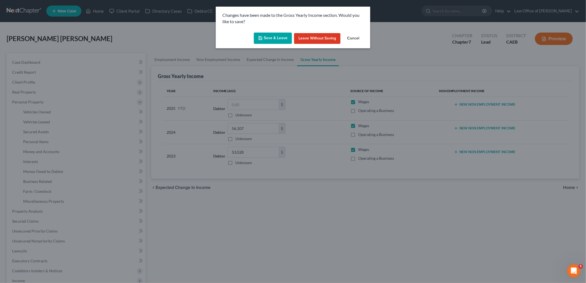
click at [269, 41] on button "Save & Leave" at bounding box center [273, 39] width 38 height 12
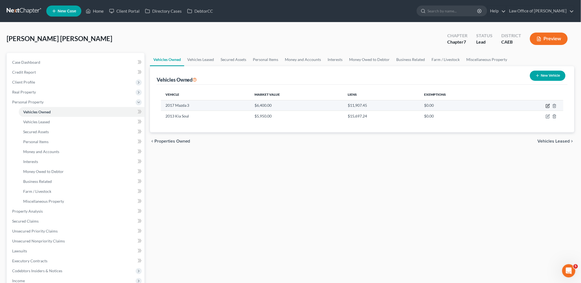
click at [548, 106] on icon "button" at bounding box center [548, 106] width 4 height 4
select select "0"
select select "9"
select select "0"
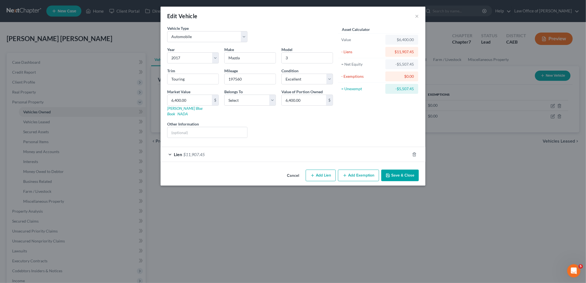
click at [410, 170] on button "Save & Close" at bounding box center [400, 176] width 38 height 12
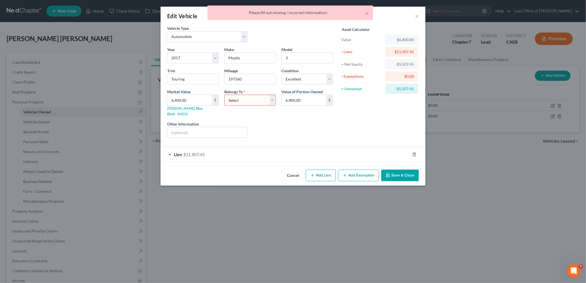
click at [271, 101] on select "Select Debtor 1 Only Debtor 2 Only Debtor 1 And Debtor 2 Only At Least One Of T…" at bounding box center [250, 100] width 52 height 11
select select "4"
click at [224, 95] on select "Select Debtor 1 Only Debtor 2 Only Debtor 1 And Debtor 2 Only At Least One Of T…" at bounding box center [250, 100] width 52 height 11
click at [398, 173] on button "Save & Close" at bounding box center [400, 176] width 38 height 12
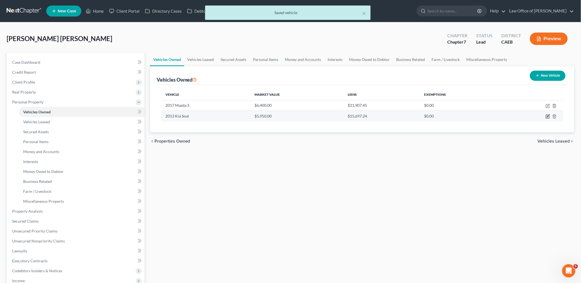
click at [550, 116] on icon "button" at bounding box center [548, 116] width 4 height 4
select select "0"
select select "13"
select select "3"
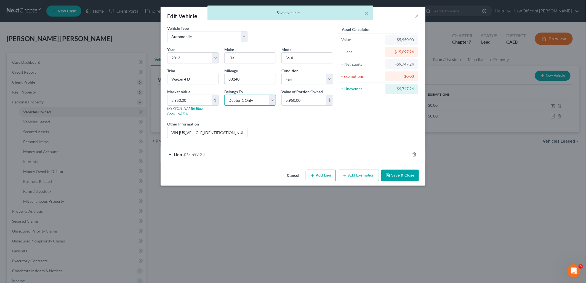
click at [253, 98] on select "Select Debtor 1 Only Debtor 2 Only Debtor 1 And Debtor 2 Only At Least One Of T…" at bounding box center [250, 100] width 52 height 11
select select "4"
click at [224, 95] on select "Select Debtor 1 Only Debtor 2 Only Debtor 1 And Debtor 2 Only At Least One Of T…" at bounding box center [250, 100] width 52 height 11
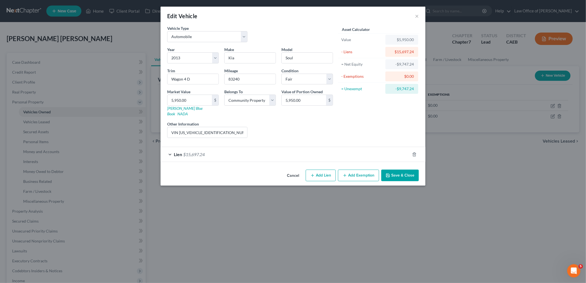
click at [404, 172] on button "Save & Close" at bounding box center [400, 176] width 38 height 12
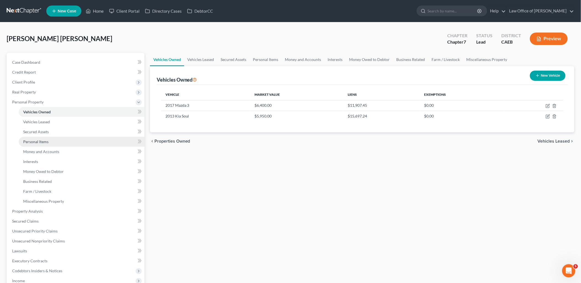
click at [29, 139] on span "Personal Items" at bounding box center [35, 141] width 25 height 5
click at [36, 142] on span "Personal Items" at bounding box center [35, 141] width 25 height 5
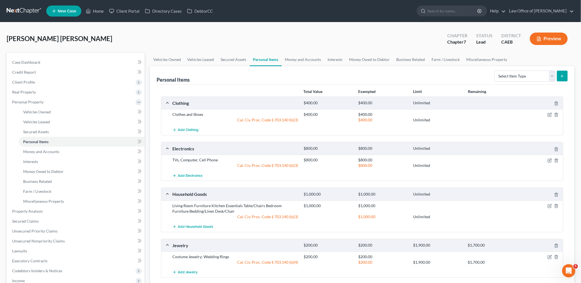
scroll to position [61, 0]
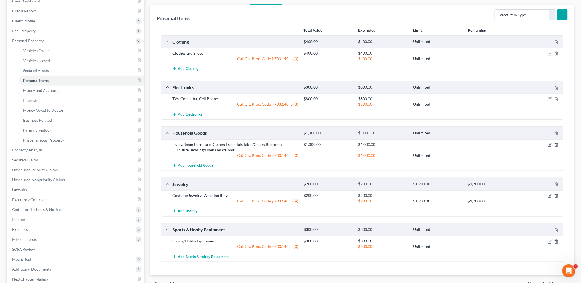
click at [550, 98] on icon "button" at bounding box center [550, 98] width 2 height 2
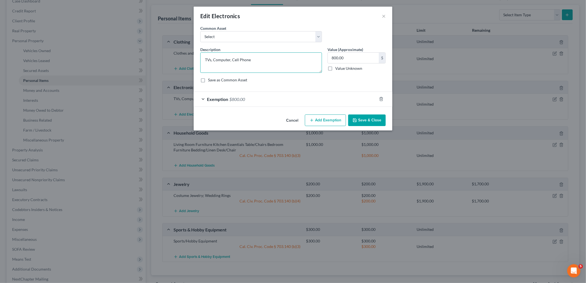
click at [204, 60] on textarea "TVs, Computer, Cell Phone" at bounding box center [261, 62] width 122 height 20
drag, startPoint x: 205, startPoint y: 58, endPoint x: 234, endPoint y: 59, distance: 29.2
click at [234, 59] on textarea "Marital Property - TVs, Computer, Cell Phone" at bounding box center [261, 62] width 122 height 20
type textarea "Marital Property - TVs, Computer, Cell Phone"
click at [367, 120] on button "Save & Close" at bounding box center [367, 120] width 38 height 12
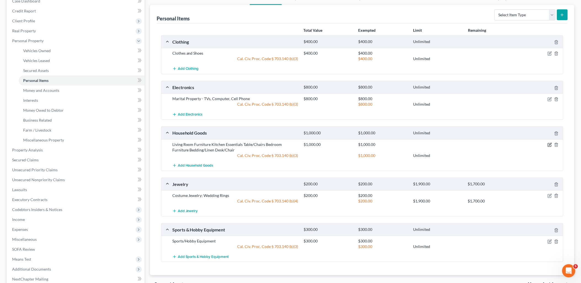
click at [551, 145] on icon "button" at bounding box center [550, 145] width 4 height 4
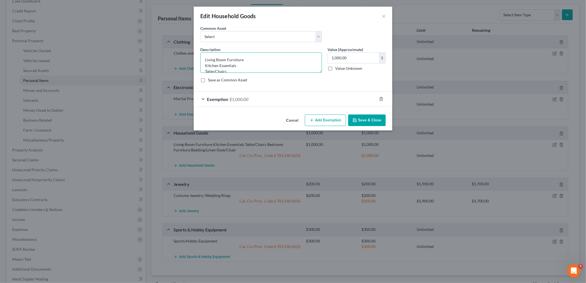
click at [205, 59] on textarea "Living Room Furniture Kitchen Essentials Table/Chairs Bedroom Furniture Bedding…" at bounding box center [261, 62] width 122 height 20
paste textarea "Marital Property"
type textarea "Marital Property Living Room Furniture Kitchen Essentials Table/Chairs Bedroom …"
click at [370, 122] on button "Save & Close" at bounding box center [367, 120] width 38 height 12
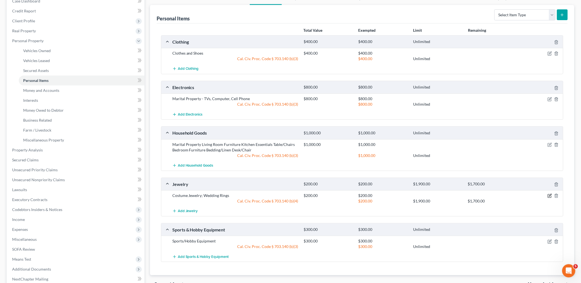
click at [549, 196] on icon "button" at bounding box center [550, 196] width 4 height 4
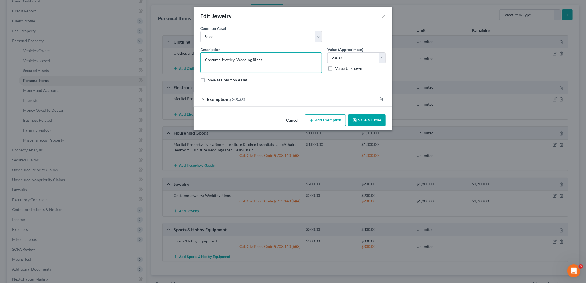
click at [205, 58] on textarea "Costume Jewelry; Wedding Rings" at bounding box center [261, 62] width 122 height 20
paste textarea "Marital Property"
type textarea "Marital Property - Costume Jewelry; Wedding Rings"
click at [365, 121] on button "Save & Close" at bounding box center [367, 120] width 38 height 12
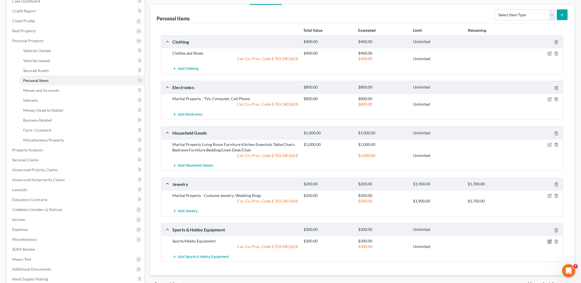
click at [549, 240] on icon "button" at bounding box center [549, 241] width 3 height 3
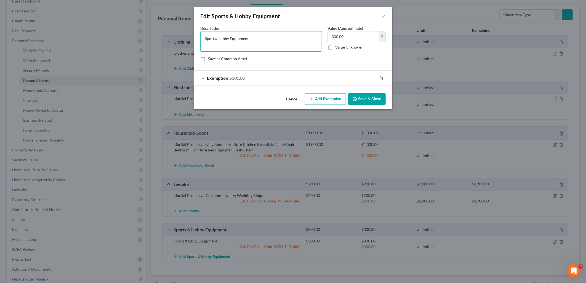
click at [205, 36] on textarea "Sports/Hobby Equipment" at bounding box center [261, 41] width 122 height 20
paste textarea "Marital Property"
type textarea "Marital Property -Sports/Hobby Equipment"
click at [386, 102] on div "Cancel Add Exemption Save & Close" at bounding box center [293, 100] width 199 height 18
click at [372, 103] on button "Save & Close" at bounding box center [367, 99] width 38 height 12
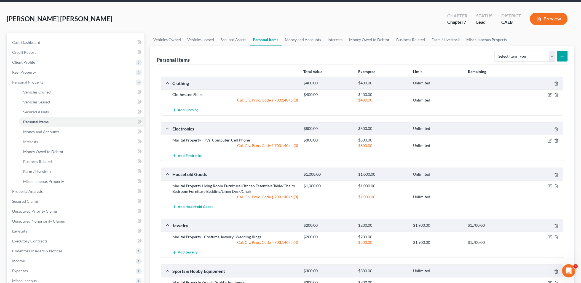
scroll to position [0, 0]
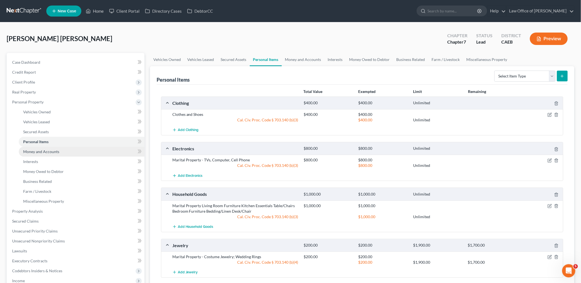
click at [34, 153] on span "Money and Accounts" at bounding box center [41, 151] width 36 height 5
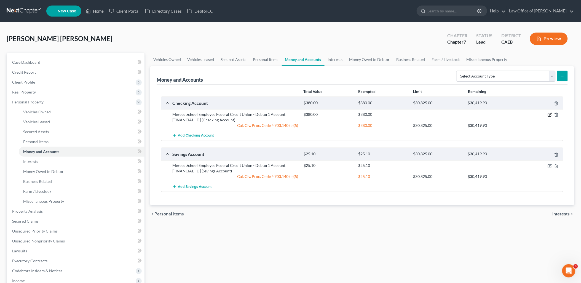
click at [550, 114] on icon "button" at bounding box center [550, 115] width 4 height 4
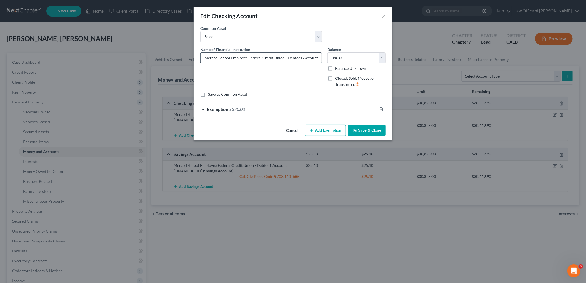
click at [286, 57] on input "Merced School Employee Federal Credit Union - Debtor1 Account 8004-0010" at bounding box center [261, 58] width 121 height 10
type input "Merced School Employee Federal Credit Union - Joint Account 8004-0010"
click at [371, 133] on button "Save & Close" at bounding box center [367, 131] width 38 height 12
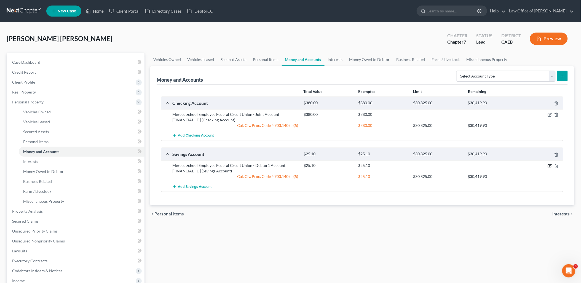
click at [550, 167] on icon "button" at bounding box center [550, 166] width 4 height 4
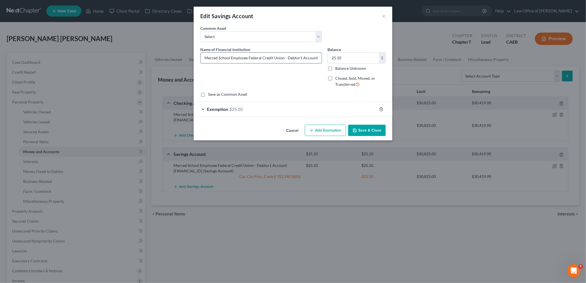
drag, startPoint x: 286, startPoint y: 57, endPoint x: 300, endPoint y: 59, distance: 14.3
click at [300, 59] on input "Merced School Employee Federal Credit Union - Debtor1 Account 8004-0001" at bounding box center [261, 58] width 121 height 10
type input "Merced School Employee Federal Credit Union - Joint Account 8004-0001"
click at [380, 134] on button "Save & Close" at bounding box center [367, 131] width 38 height 12
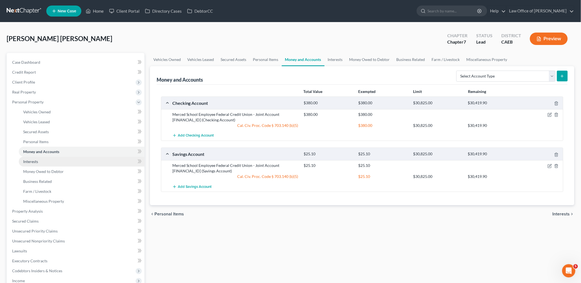
click at [30, 160] on span "Interests" at bounding box center [30, 161] width 15 height 5
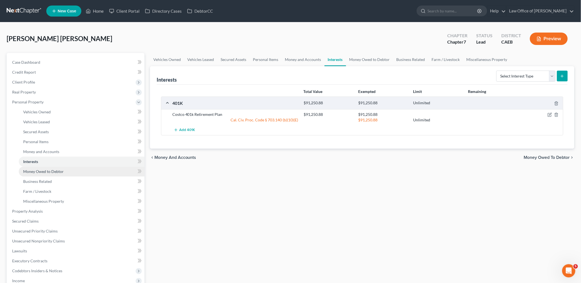
click at [39, 170] on span "Money Owed to Debtor" at bounding box center [43, 171] width 41 height 5
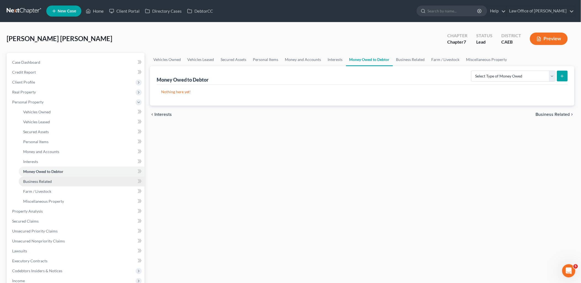
click at [39, 181] on span "Business Related" at bounding box center [37, 181] width 29 height 5
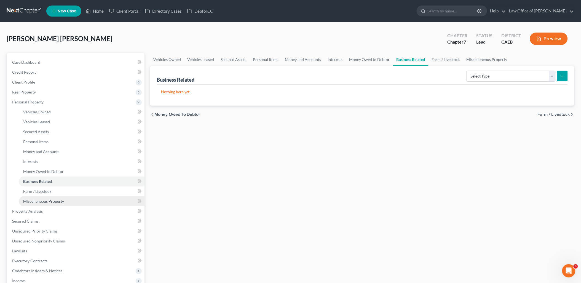
click at [36, 201] on span "Miscellaneous Property" at bounding box center [43, 201] width 41 height 5
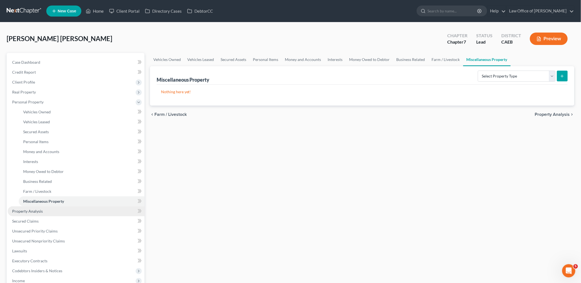
click at [28, 210] on span "Property Analysis" at bounding box center [27, 211] width 31 height 5
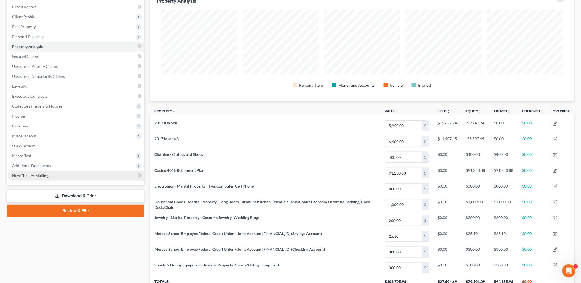
scroll to position [51, 0]
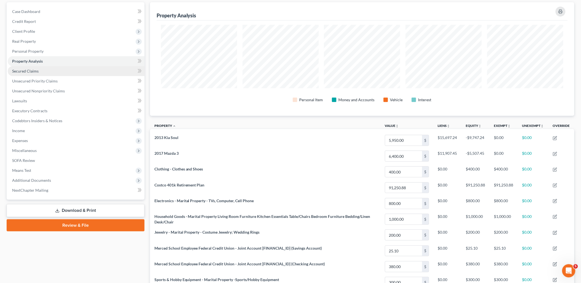
click at [31, 69] on span "Secured Claims" at bounding box center [25, 71] width 26 height 5
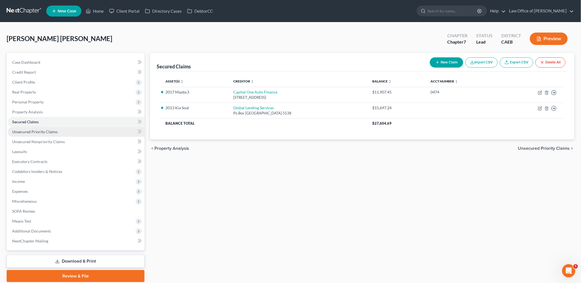
click at [30, 133] on span "Unsecured Priority Claims" at bounding box center [35, 131] width 46 height 5
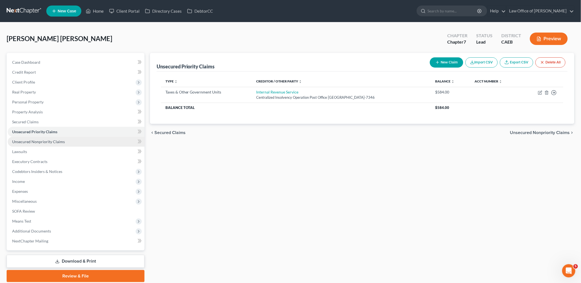
click at [37, 143] on span "Unsecured Nonpriority Claims" at bounding box center [38, 141] width 53 height 5
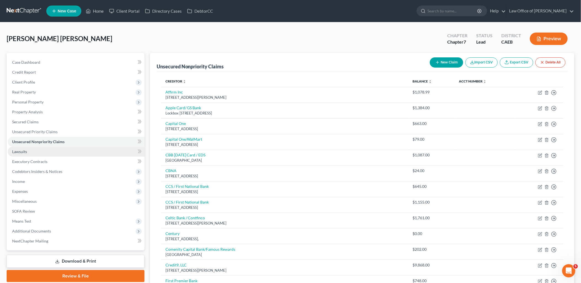
click at [22, 150] on span "Lawsuits" at bounding box center [19, 151] width 15 height 5
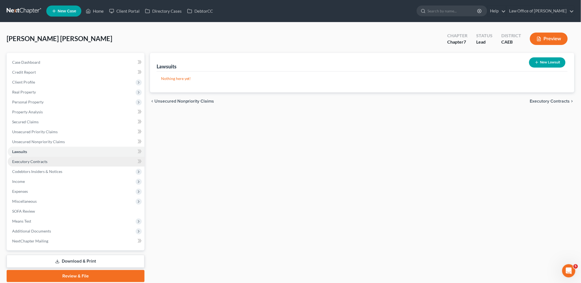
click at [20, 161] on span "Executory Contracts" at bounding box center [29, 161] width 35 height 5
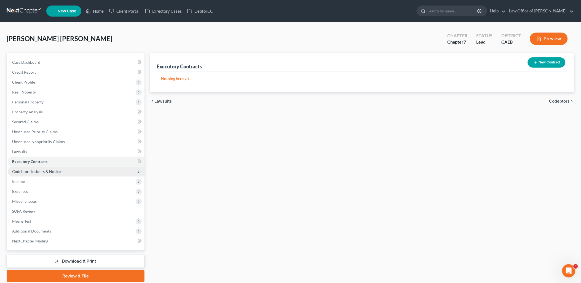
click at [24, 172] on span "Codebtors Insiders & Notices" at bounding box center [37, 171] width 50 height 5
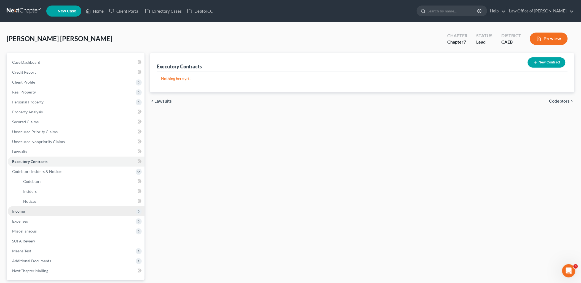
click at [18, 209] on span "Income" at bounding box center [18, 211] width 13 height 5
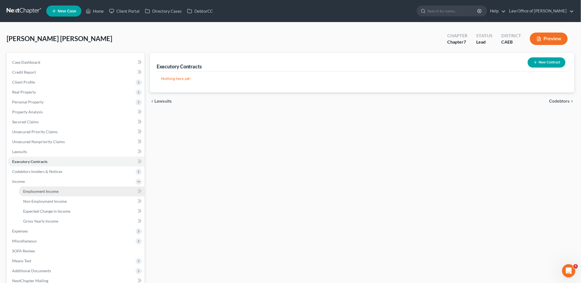
click at [32, 193] on span "Employment Income" at bounding box center [40, 191] width 35 height 5
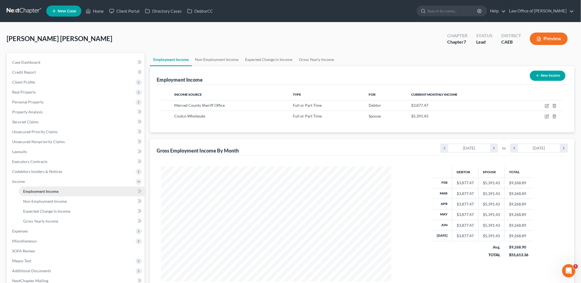
scroll to position [115, 241]
click at [24, 103] on span "Personal Property" at bounding box center [27, 102] width 31 height 5
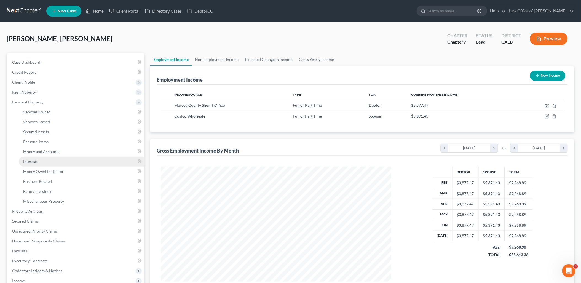
click at [32, 160] on span "Interests" at bounding box center [30, 161] width 15 height 5
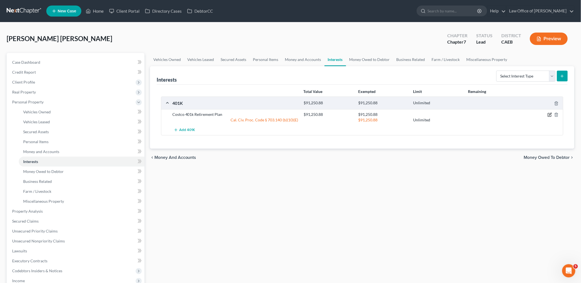
click at [550, 114] on icon "button" at bounding box center [550, 114] width 2 height 2
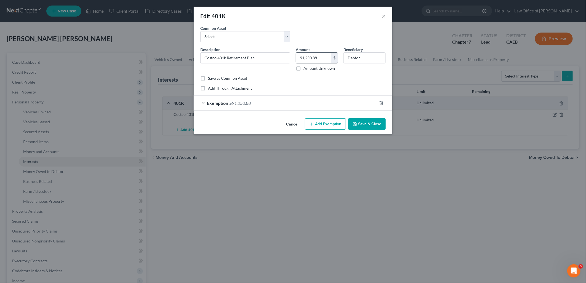
click at [322, 58] on input "91,250.88" at bounding box center [313, 58] width 35 height 10
type input "88,608.53"
click at [241, 103] on span "$91,250.88" at bounding box center [240, 102] width 22 height 5
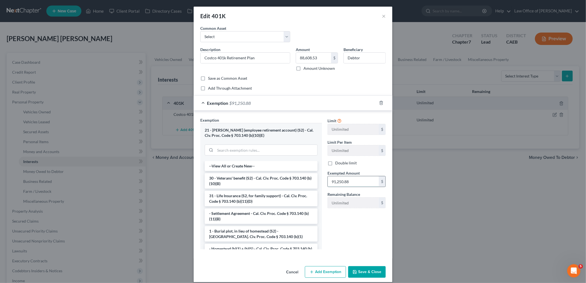
click at [351, 182] on input "91,250.88" at bounding box center [353, 181] width 51 height 10
type input "88,608.53"
click at [365, 271] on button "Save & Close" at bounding box center [367, 272] width 38 height 12
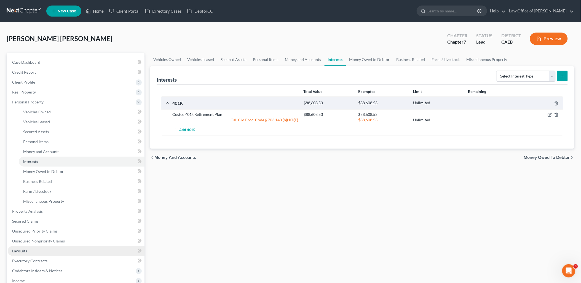
click at [26, 250] on span "Lawsuits" at bounding box center [19, 251] width 15 height 5
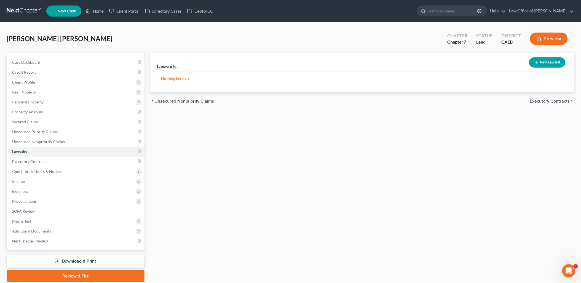
click at [546, 65] on button "New Lawsuit" at bounding box center [547, 62] width 36 height 10
select select "0"
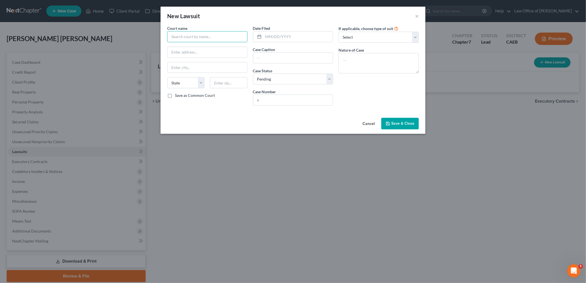
click at [200, 39] on input "text" at bounding box center [207, 36] width 80 height 11
click at [195, 60] on div "Merced County Superior Court" at bounding box center [209, 60] width 74 height 6
type input "Merced County Superior Court"
type input "627 W 21st St."
type input "Merced"
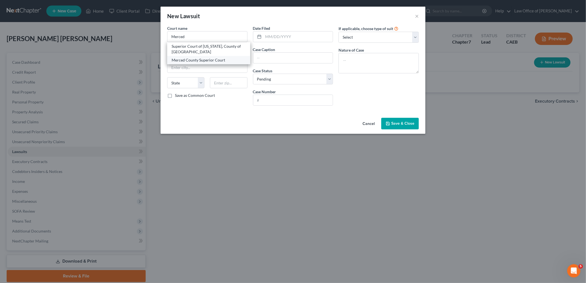
select select "4"
type input "95340"
click at [288, 38] on input "text" at bounding box center [298, 36] width 70 height 10
type input "01/01/2025"
click at [295, 61] on input "text" at bounding box center [293, 58] width 80 height 10
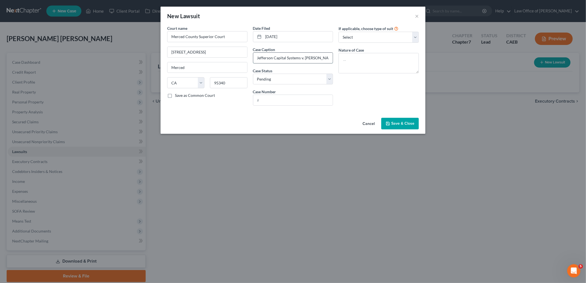
type input "Jefferson Capital Systems v. Luis Aguilar"
click at [277, 100] on input "text" at bounding box center [293, 100] width 80 height 10
type input "25CV-03691"
click at [349, 67] on textarea at bounding box center [378, 63] width 80 height 20
type textarea "collection"
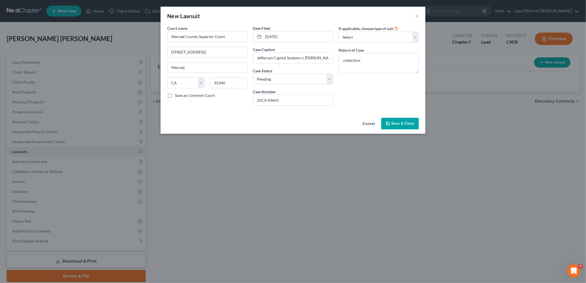
click at [397, 124] on span "Save & Close" at bounding box center [402, 123] width 23 height 5
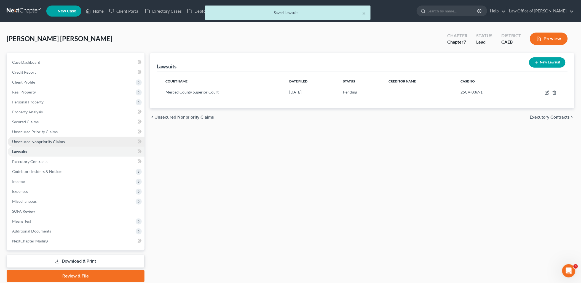
click at [37, 138] on link "Unsecured Nonpriority Claims" at bounding box center [76, 142] width 137 height 10
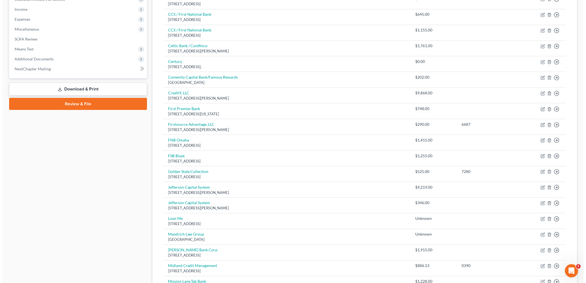
scroll to position [184, 0]
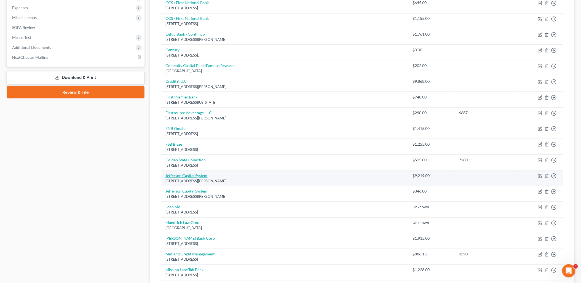
click at [186, 174] on link "Jefferson Capital System" at bounding box center [187, 175] width 42 height 5
select select "24"
select select "1"
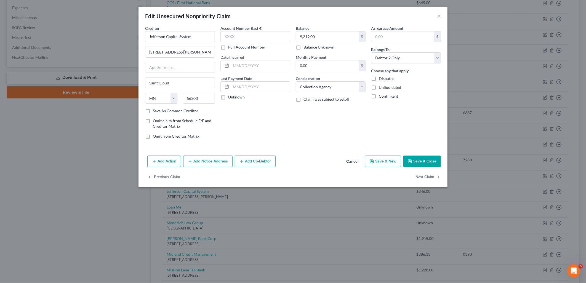
click at [202, 161] on button "Add Notice Address" at bounding box center [207, 162] width 49 height 12
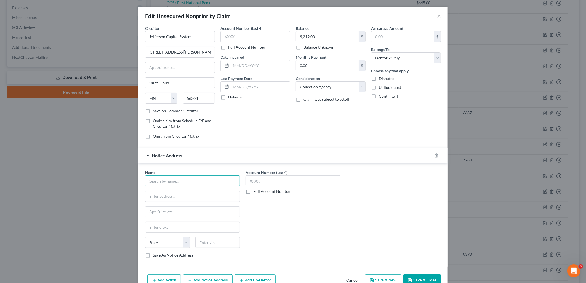
click at [192, 182] on input "text" at bounding box center [192, 180] width 95 height 11
click at [219, 178] on input "text" at bounding box center [192, 180] width 95 height 11
click at [177, 192] on div "Mandarich Law Group, LLC" at bounding box center [178, 191] width 57 height 6
type input "Mandarich Law Group, LLC"
type input "PO Box 109032"
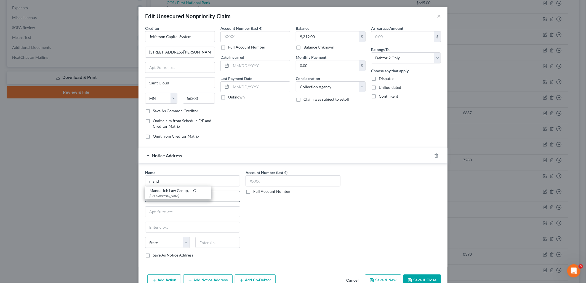
type input "Chicago"
select select "14"
type input "60610"
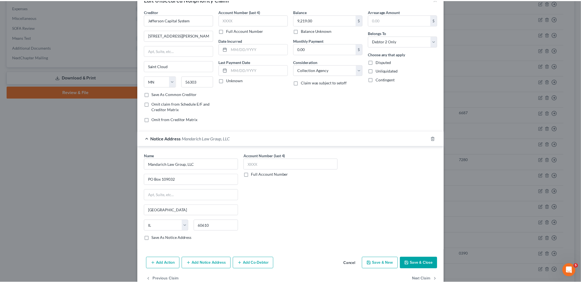
scroll to position [30, 0]
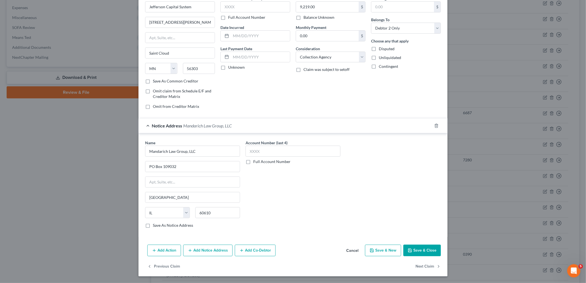
click at [427, 254] on button "Save & Close" at bounding box center [422, 251] width 38 height 12
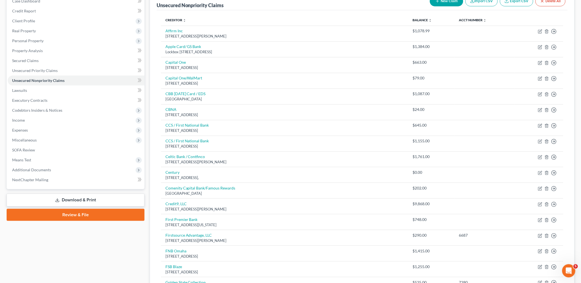
scroll to position [0, 0]
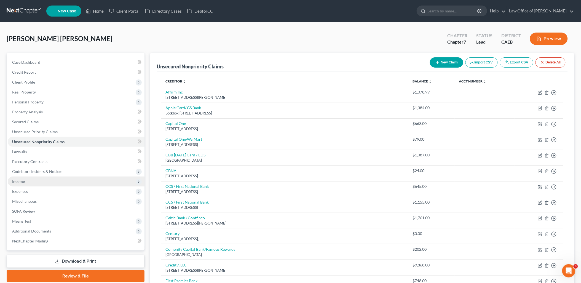
click at [17, 180] on span "Income" at bounding box center [18, 181] width 13 height 5
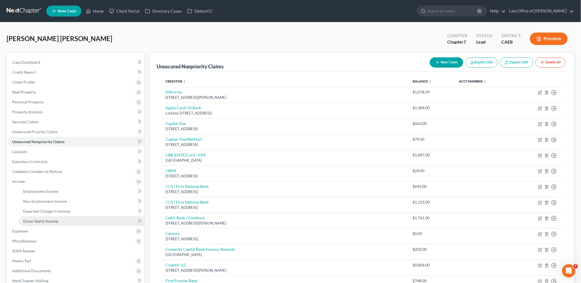
click at [34, 221] on span "Gross Yearly Income" at bounding box center [40, 221] width 35 height 5
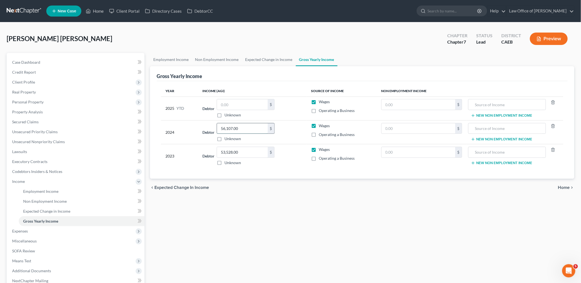
click at [249, 128] on input "56,107.00" at bounding box center [242, 128] width 51 height 10
type input "66,494.92"
click at [351, 217] on div "Employment Income Non Employment Income Expected Change in Income Gross Yearly …" at bounding box center [362, 187] width 430 height 269
click at [52, 129] on span "Unsecured Priority Claims" at bounding box center [35, 131] width 46 height 5
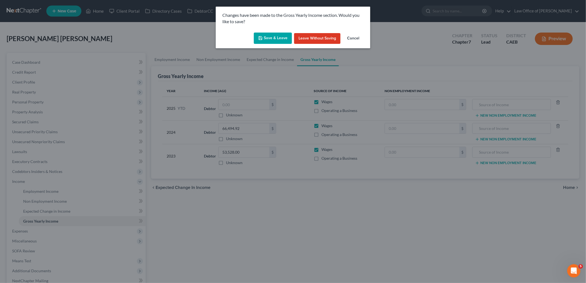
click at [270, 36] on button "Save & Leave" at bounding box center [273, 39] width 38 height 12
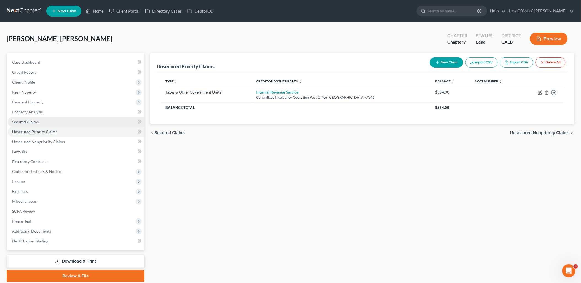
click at [26, 122] on span "Secured Claims" at bounding box center [25, 121] width 26 height 5
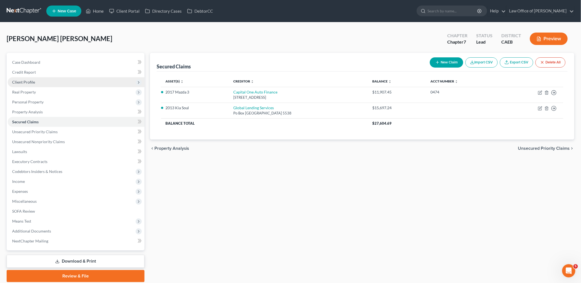
click at [23, 84] on span "Client Profile" at bounding box center [23, 82] width 23 height 5
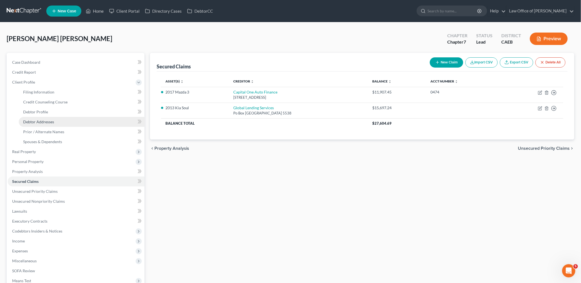
click at [38, 122] on span "Debtor Addresses" at bounding box center [38, 121] width 31 height 5
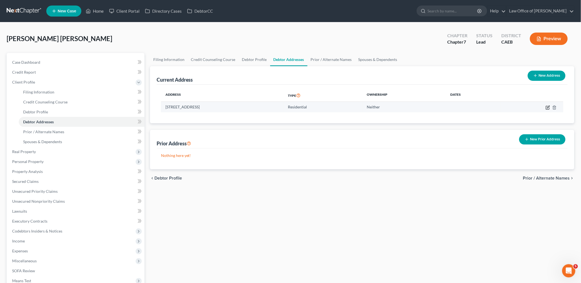
click at [548, 105] on icon "button" at bounding box center [548, 107] width 4 height 4
select select "4"
select select "0"
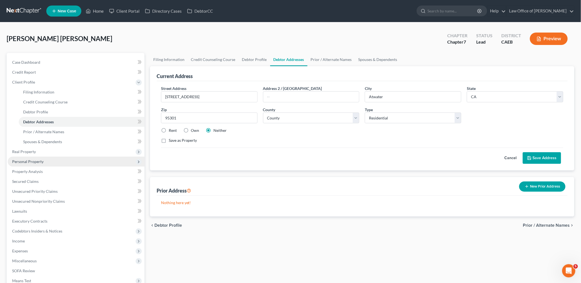
click at [30, 161] on span "Personal Property" at bounding box center [27, 161] width 31 height 5
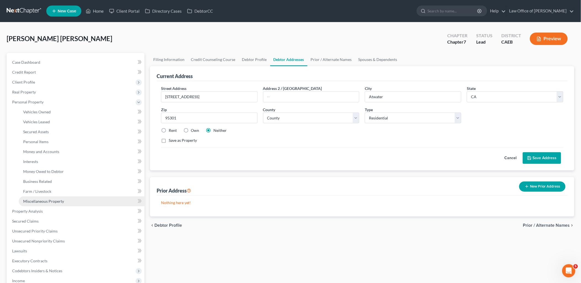
click at [48, 202] on span "Miscellaneous Property" at bounding box center [43, 201] width 41 height 5
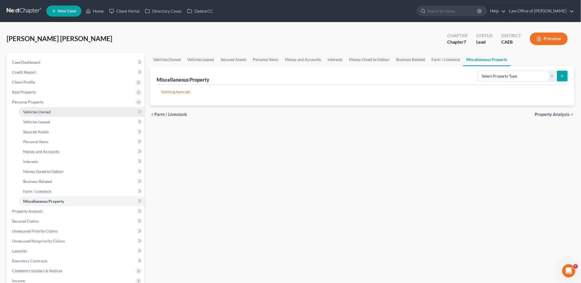
click at [41, 110] on span "Vehicles Owned" at bounding box center [37, 112] width 28 height 5
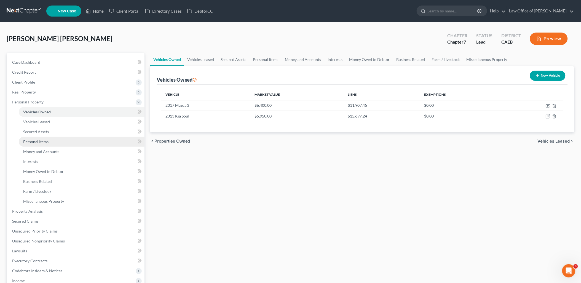
click at [26, 141] on span "Personal Items" at bounding box center [35, 141] width 25 height 5
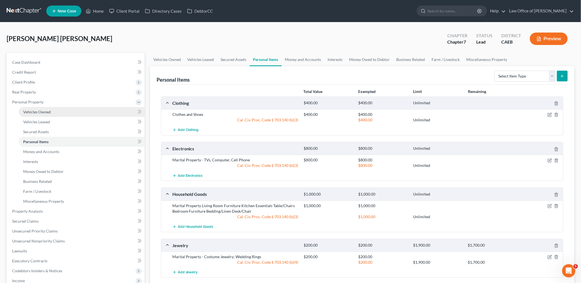
click at [33, 111] on span "Vehicles Owned" at bounding box center [37, 112] width 28 height 5
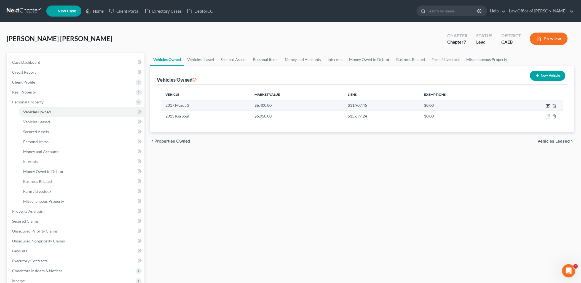
click at [548, 105] on icon "button" at bounding box center [547, 106] width 3 height 3
select select "0"
select select "9"
select select "0"
select select "4"
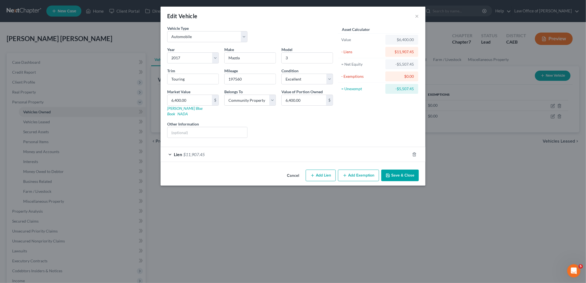
click at [396, 172] on button "Save & Close" at bounding box center [400, 176] width 38 height 12
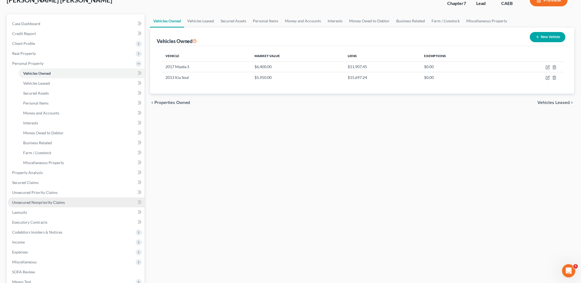
scroll to position [61, 0]
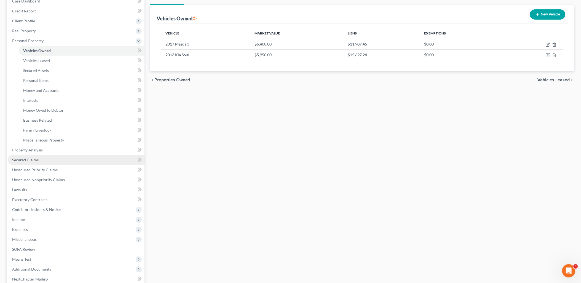
click at [29, 160] on span "Secured Claims" at bounding box center [25, 160] width 26 height 5
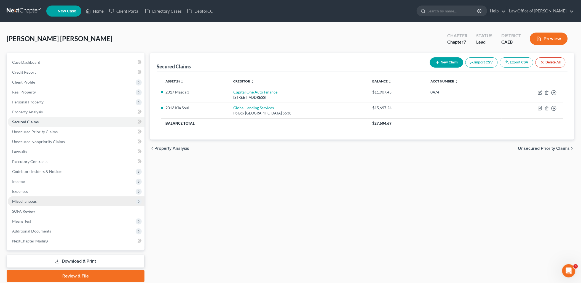
click at [20, 202] on span "Miscellaneous" at bounding box center [24, 201] width 25 height 5
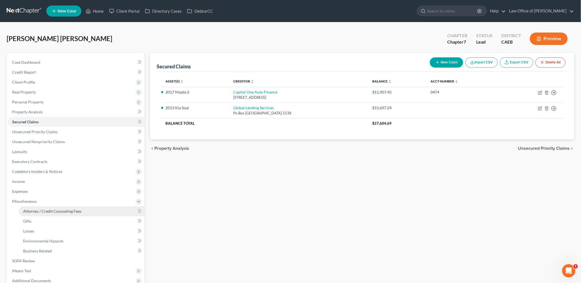
click at [26, 210] on span "Attorney / Credit Counseling Fees" at bounding box center [52, 211] width 58 height 5
select select "0"
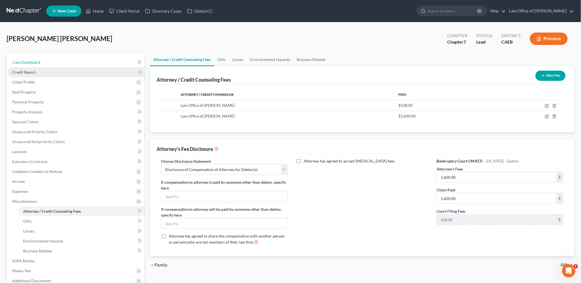
drag, startPoint x: 29, startPoint y: 64, endPoint x: 62, endPoint y: 72, distance: 33.2
click at [29, 64] on link "Case Dashboard" at bounding box center [76, 62] width 137 height 10
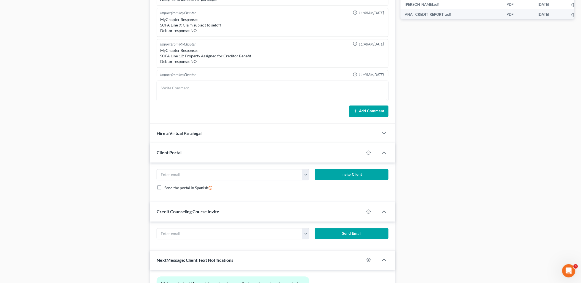
scroll to position [363, 0]
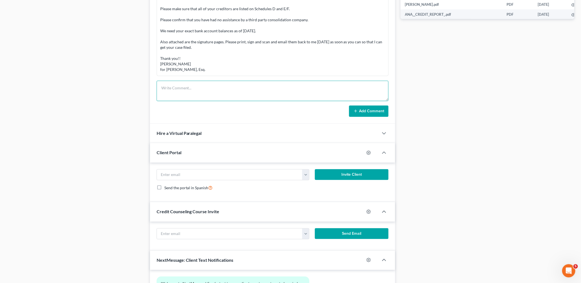
click at [191, 96] on textarea at bounding box center [273, 91] width 232 height 20
paste textarea "Ana I need a few updated documents from you. Luis' pay stubs for July and Augus…"
type textarea "Ana I need a few updated documents from you. Luis' pay stubs for July and Augus…"
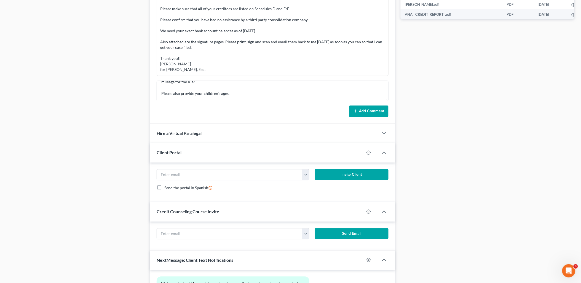
click at [377, 114] on button "Add Comment" at bounding box center [368, 112] width 39 height 12
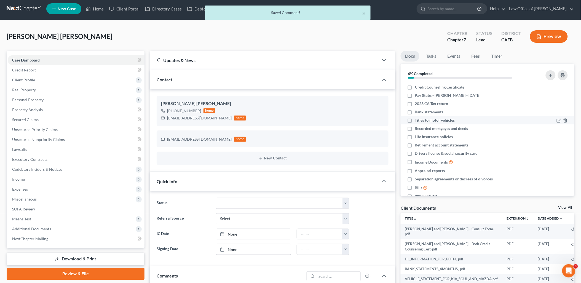
scroll to position [478, 0]
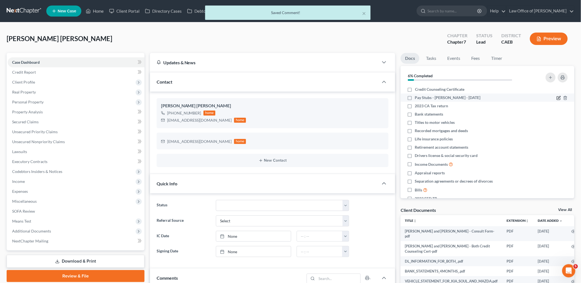
click at [558, 98] on icon "button" at bounding box center [559, 97] width 2 height 2
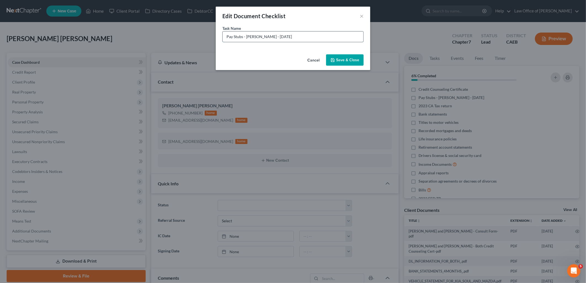
drag, startPoint x: 255, startPoint y: 35, endPoint x: 317, endPoint y: 35, distance: 61.5
click at [317, 35] on input "Pay Stubs - [PERSON_NAME] - [DATE]" at bounding box center [293, 36] width 141 height 10
type input "Pay Stubs - Luis - July 2025"
click at [346, 59] on button "Save & Close" at bounding box center [345, 60] width 38 height 12
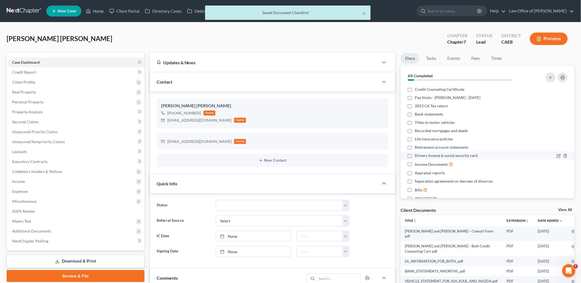
scroll to position [30, 0]
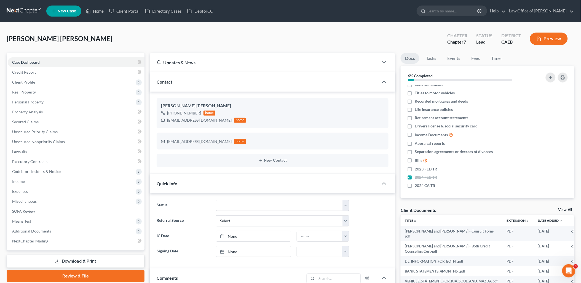
drag, startPoint x: 412, startPoint y: 125, endPoint x: 586, endPoint y: 119, distance: 174.2
click at [415, 125] on label "Drivers license & social security card" at bounding box center [446, 126] width 63 height 6
click at [417, 125] on input "Drivers license & social security card" at bounding box center [419, 125] width 4 height 4
checkbox input "true"
click at [415, 167] on label "2023 FED TR" at bounding box center [426, 169] width 22 height 6
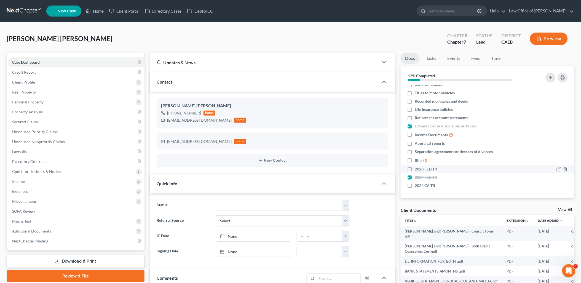
click at [417, 167] on input "2023 FED TR" at bounding box center [419, 168] width 4 height 4
checkbox input "true"
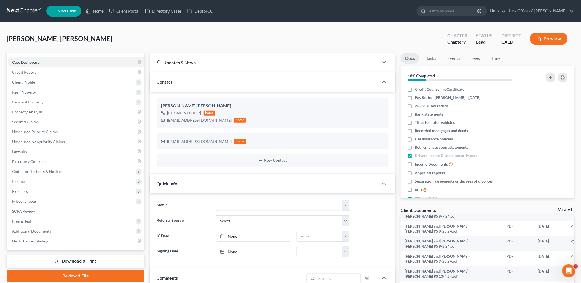
scroll to position [674, 0]
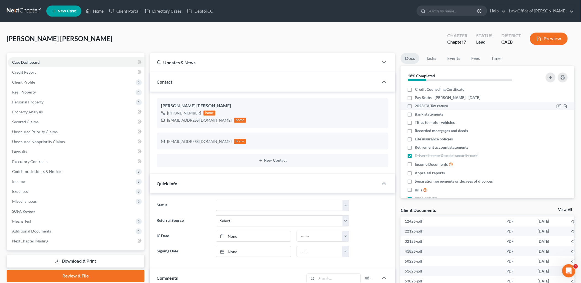
click at [415, 106] on label "2023 CA Tax return" at bounding box center [431, 106] width 33 height 6
click at [417, 106] on input "2023 CA Tax return" at bounding box center [419, 105] width 4 height 4
checkbox input "true"
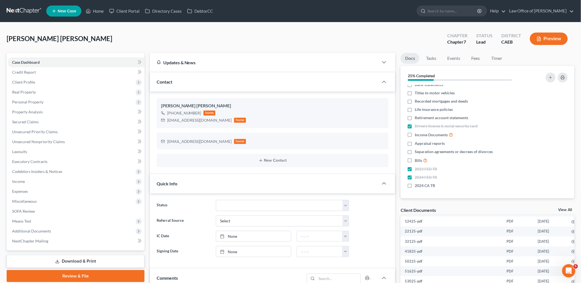
click at [566, 211] on link "View All" at bounding box center [566, 210] width 14 height 4
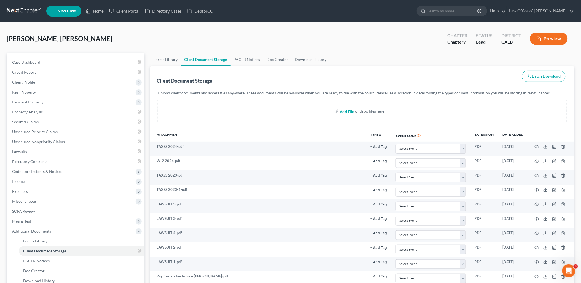
click at [343, 110] on input "file" at bounding box center [346, 111] width 13 height 10
type input "C:\fakepath\2023 1040 and [GEOGRAPHIC_DATA]pdf"
click at [27, 62] on span "Case Dashboard" at bounding box center [26, 62] width 28 height 5
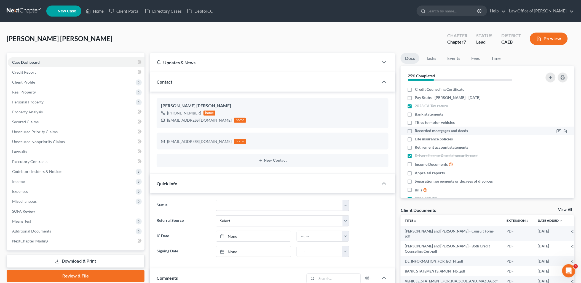
scroll to position [478, 0]
click at [415, 130] on label "Recorded mortgages and deeds" at bounding box center [441, 131] width 53 height 6
click at [417, 130] on input "Recorded mortgages and deeds" at bounding box center [419, 130] width 4 height 4
checkbox input "true"
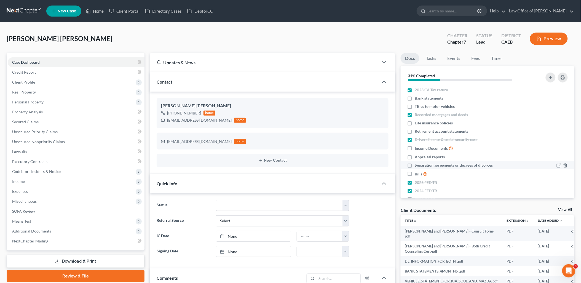
scroll to position [30, 0]
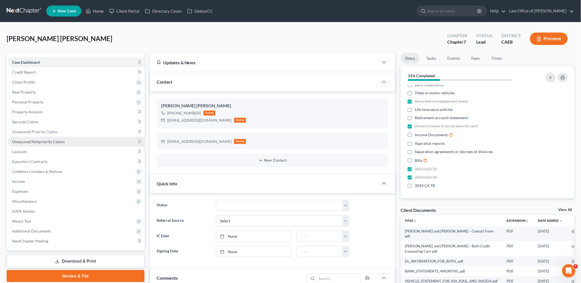
click at [43, 141] on span "Unsecured Nonpriority Claims" at bounding box center [38, 141] width 53 height 5
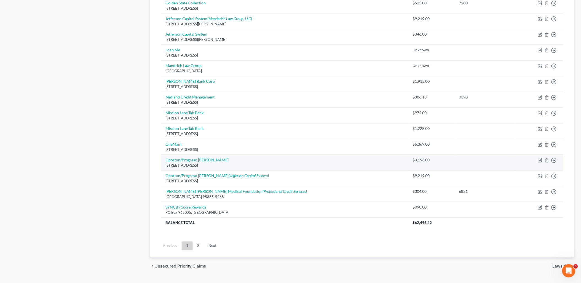
scroll to position [354, 0]
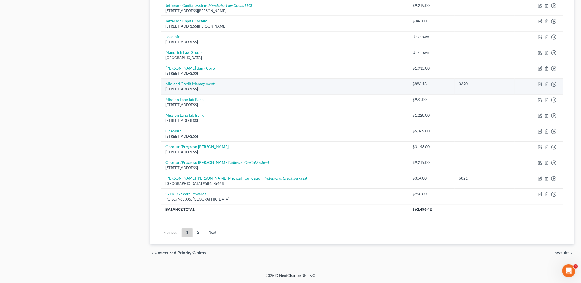
click at [196, 85] on link "Midland Credit Management" at bounding box center [190, 84] width 49 height 5
select select "4"
select select "14"
select select "1"
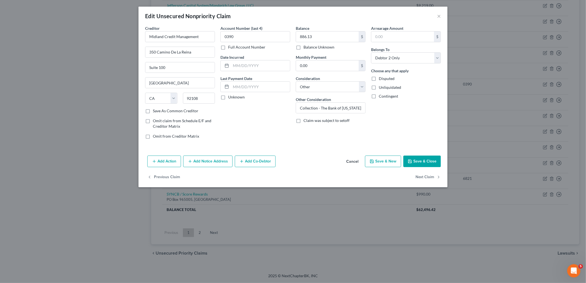
click at [423, 166] on button "Save & Close" at bounding box center [422, 162] width 38 height 12
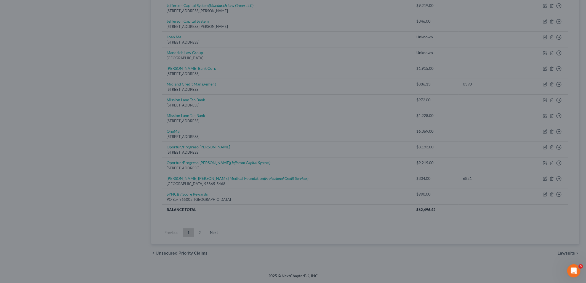
type input "0"
